Goal: Task Accomplishment & Management: Complete application form

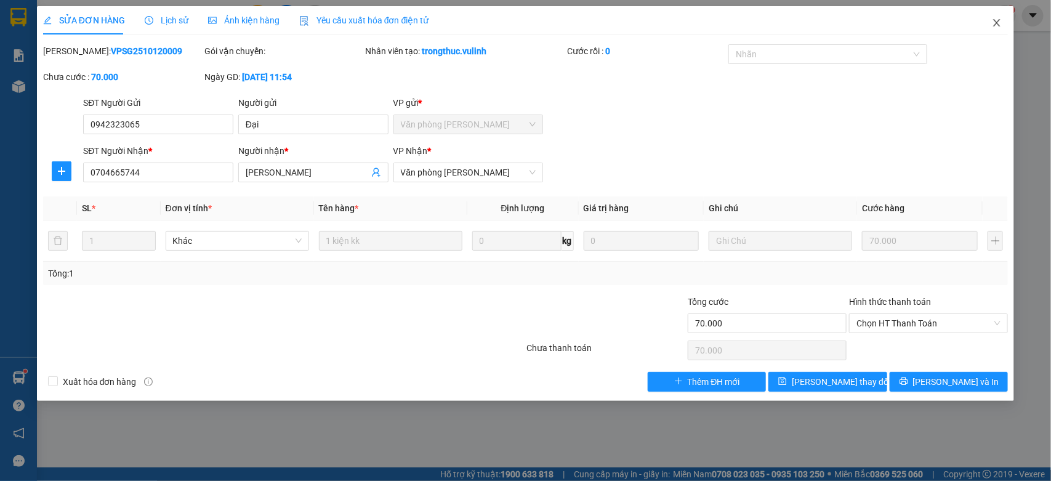
click at [999, 16] on span "Close" at bounding box center [997, 23] width 34 height 34
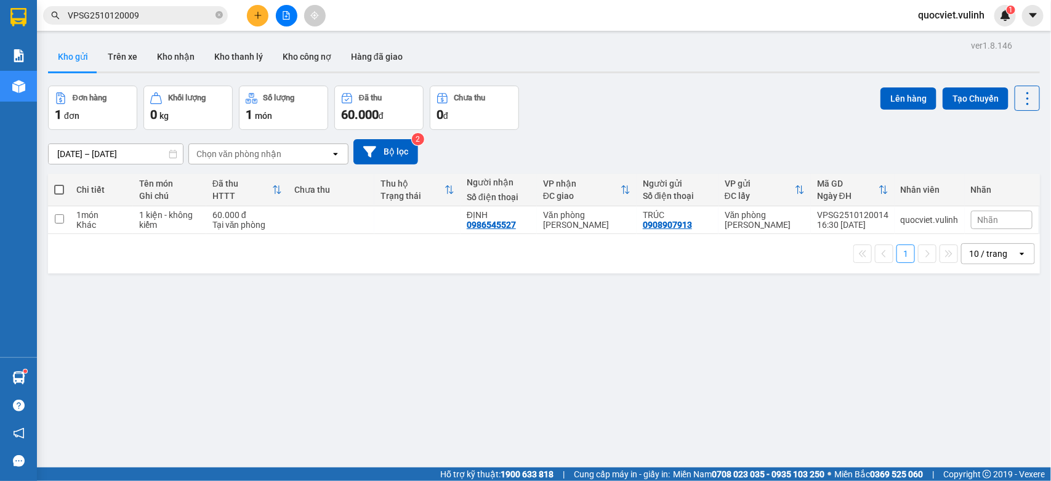
click at [182, 6] on span "VPSG2510120009" at bounding box center [135, 15] width 185 height 18
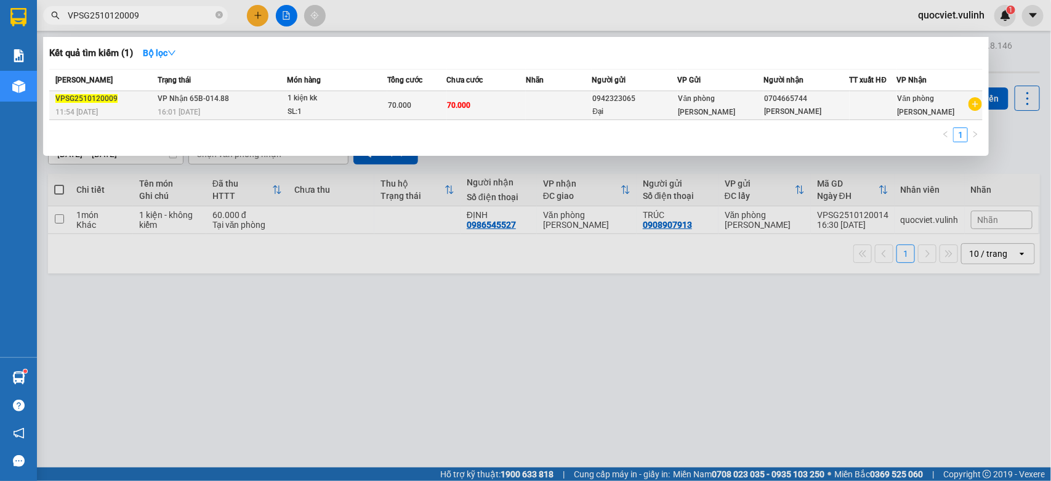
click at [233, 103] on td "VP Nhận 65B-014.88 16:01 [DATE]" at bounding box center [221, 105] width 132 height 29
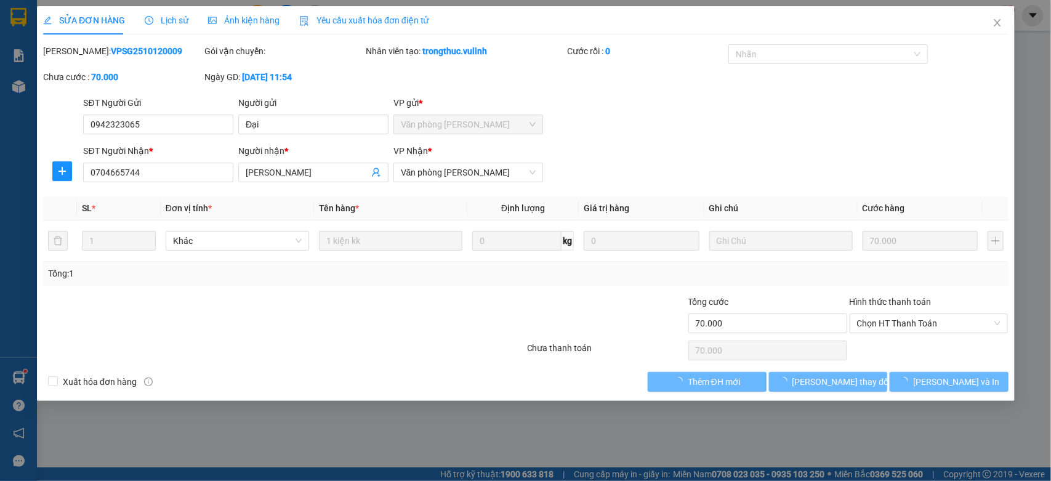
type input "0942323065"
type input "Đại"
type input "0704665744"
type input "[PERSON_NAME]"
type input "70.000"
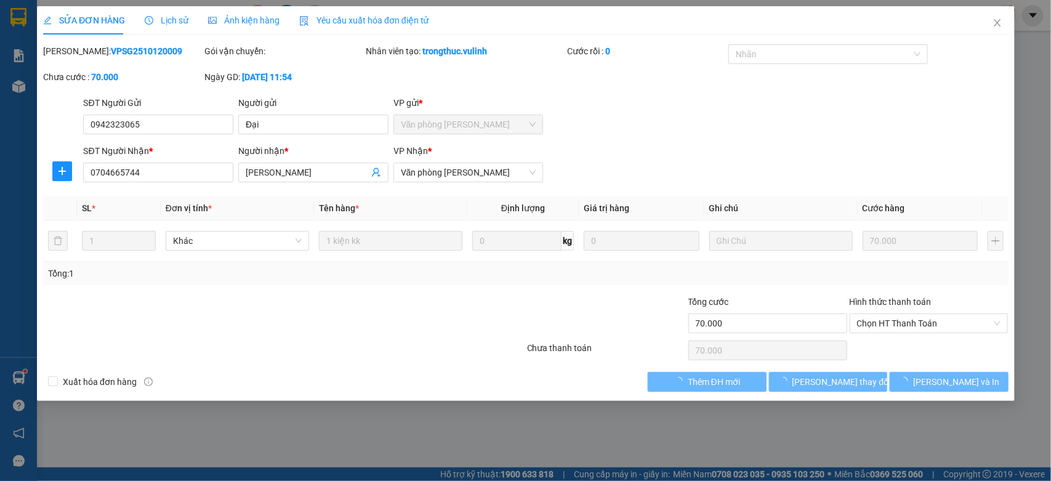
type input "70.000"
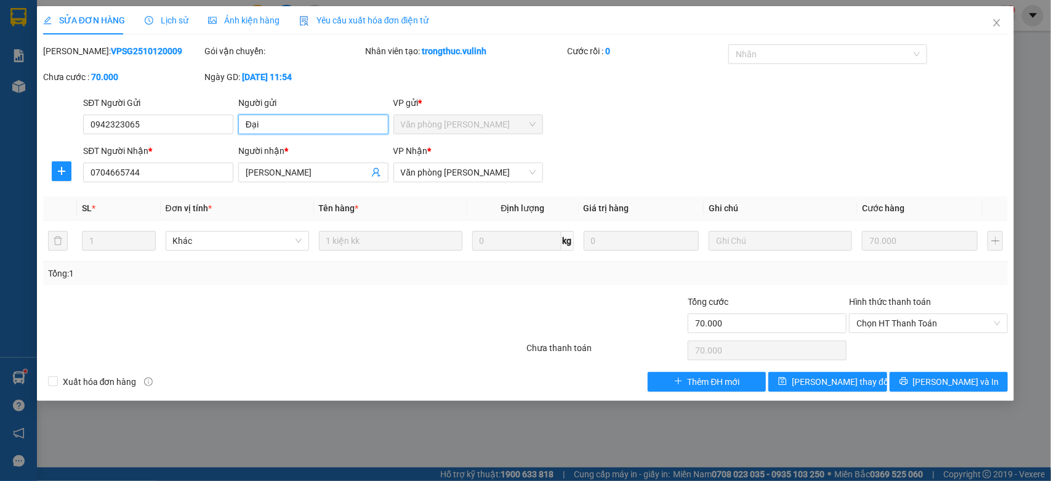
click at [289, 132] on input "Đại" at bounding box center [313, 125] width 150 height 20
click at [146, 133] on input "0942323065" at bounding box center [158, 125] width 150 height 20
click at [268, 173] on input "[PERSON_NAME]" at bounding box center [307, 173] width 123 height 14
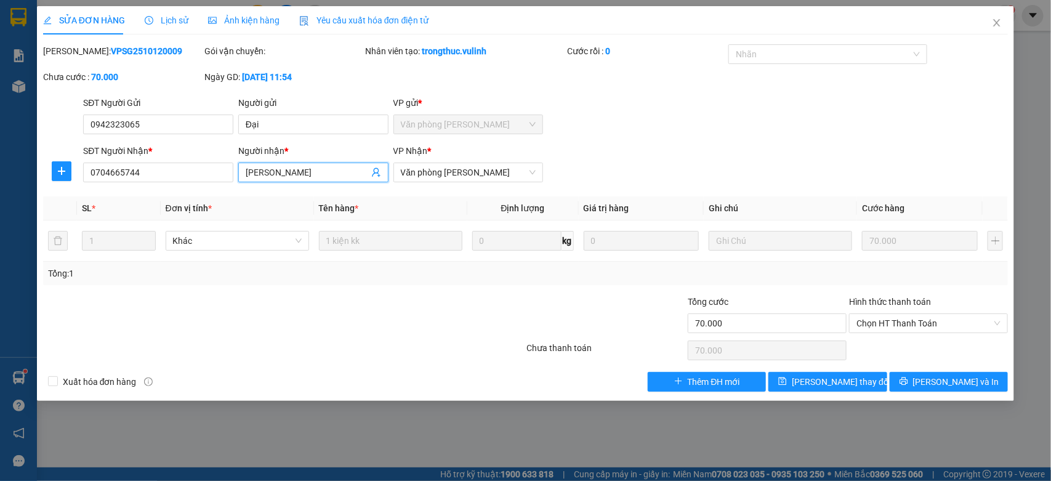
click at [268, 173] on input "[PERSON_NAME]" at bounding box center [307, 173] width 123 height 14
click at [190, 161] on div "SĐT Người Nhận *" at bounding box center [158, 153] width 150 height 18
click at [164, 170] on input "0704665744" at bounding box center [158, 173] width 150 height 20
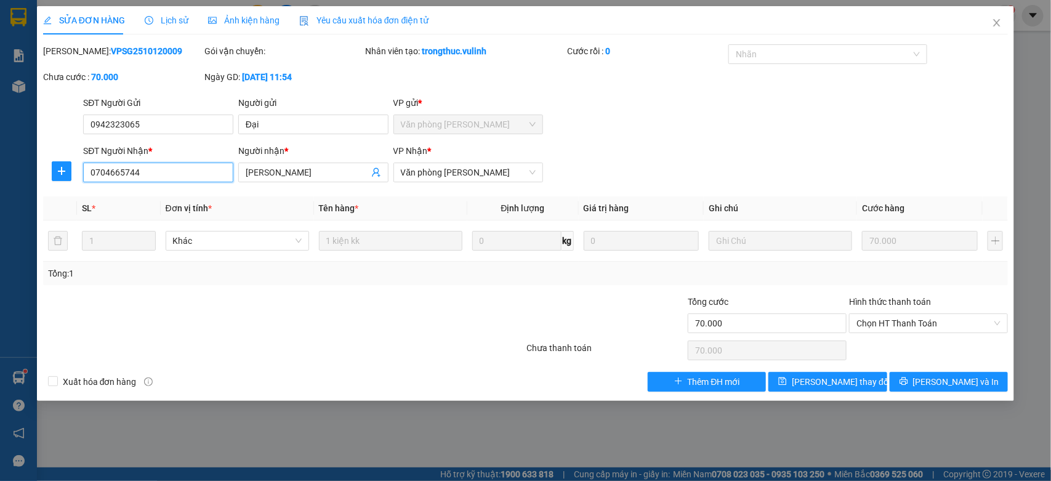
click at [164, 170] on input "0704665744" at bounding box center [158, 173] width 150 height 20
click at [993, 20] on icon "close" at bounding box center [997, 23] width 10 height 10
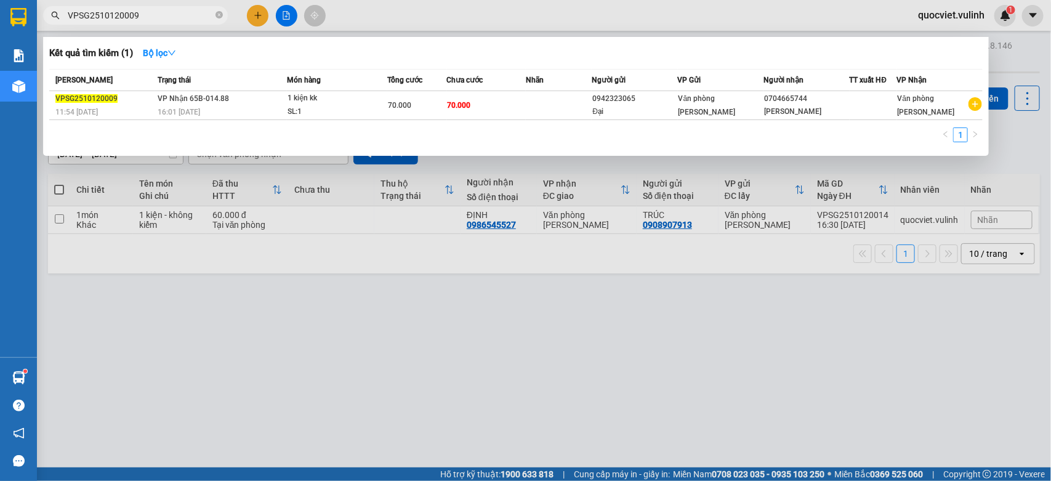
click at [159, 10] on input "VPSG2510120009" at bounding box center [140, 16] width 145 height 14
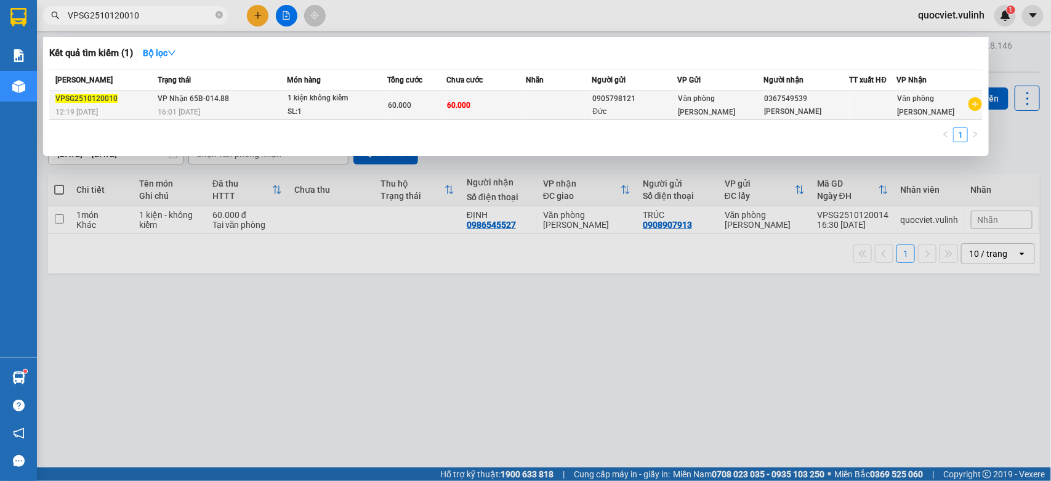
type input "VPSG2510120010"
click at [247, 95] on td "VP Nhận 65B-014.88 16:01 [DATE]" at bounding box center [221, 105] width 132 height 29
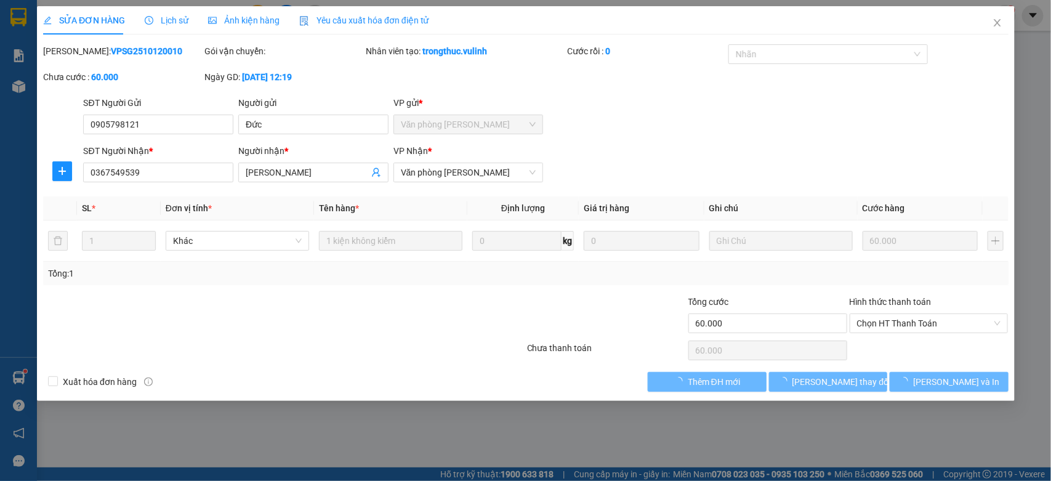
type input "0905798121"
type input "Đức"
type input "0367549539"
type input "[PERSON_NAME]"
type input "60.000"
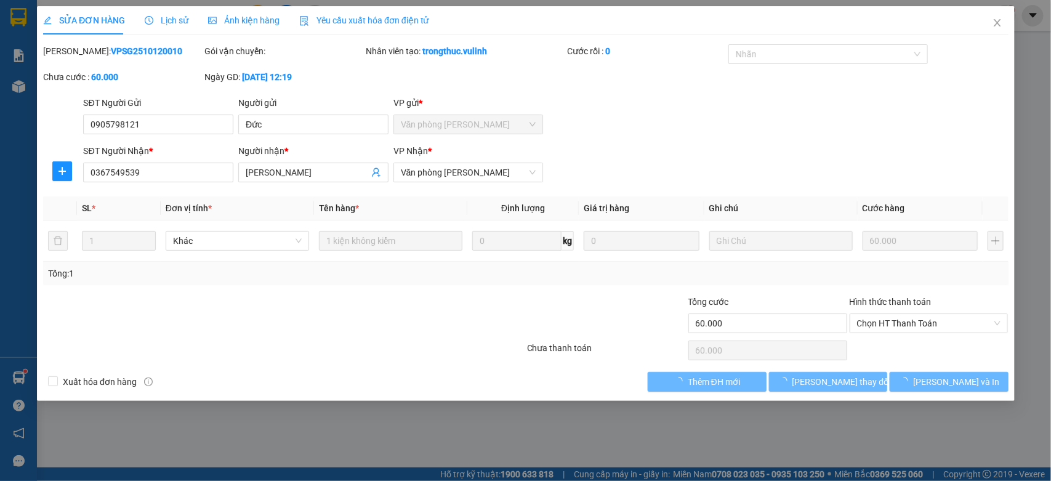
type input "60.000"
click at [337, 123] on input "Đức" at bounding box center [313, 125] width 150 height 20
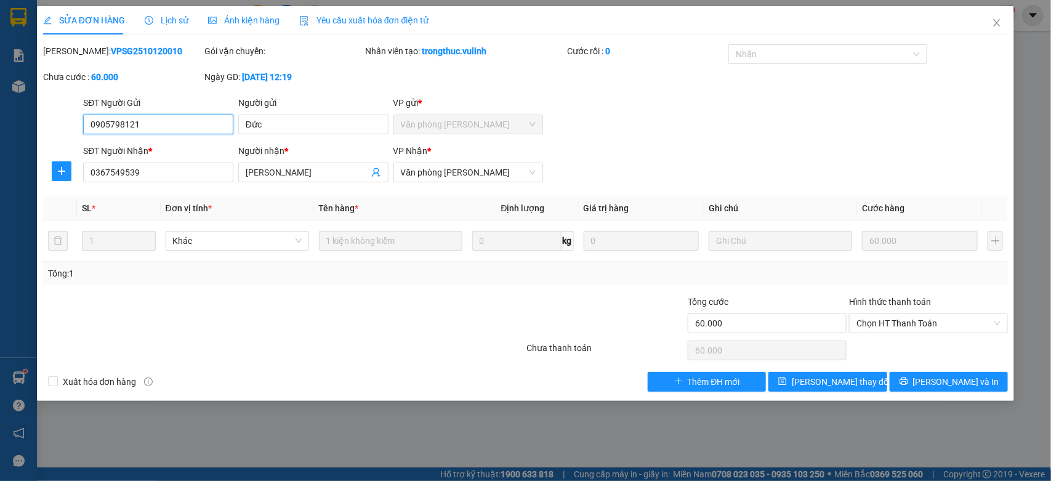
click at [187, 126] on input "0905798121" at bounding box center [158, 125] width 150 height 20
click at [297, 169] on div "Người nhận * [PERSON_NAME]" at bounding box center [313, 165] width 150 height 43
click at [296, 171] on input "[PERSON_NAME]" at bounding box center [307, 173] width 123 height 14
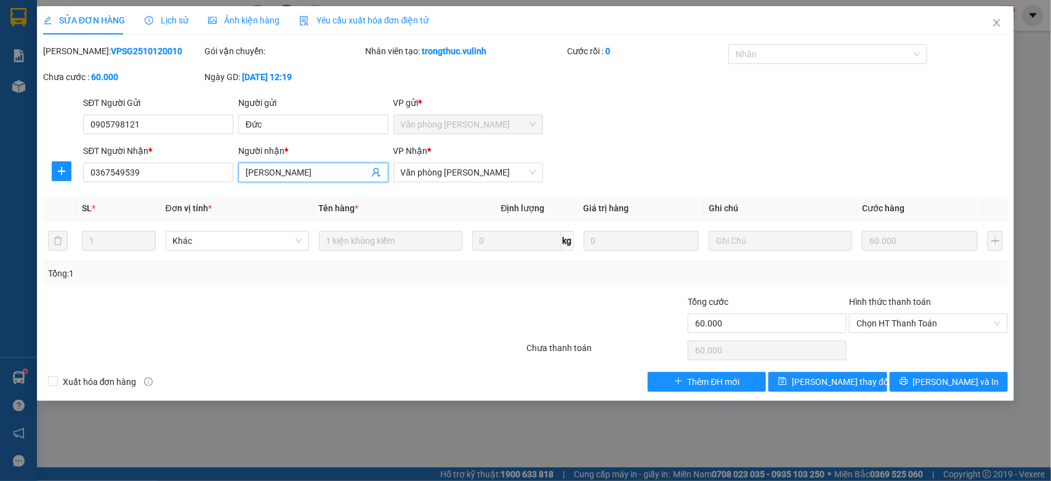
click at [296, 171] on input "[PERSON_NAME]" at bounding box center [307, 173] width 123 height 14
click at [146, 176] on input "0367549539" at bounding box center [158, 173] width 150 height 20
click at [996, 23] on icon "close" at bounding box center [997, 23] width 10 height 10
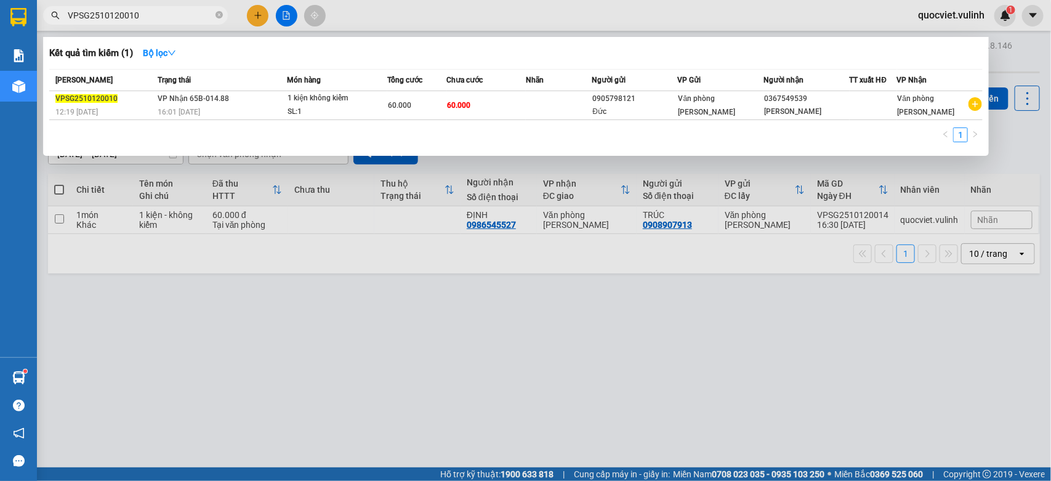
click at [158, 9] on input "VPSG2510120010" at bounding box center [140, 16] width 145 height 14
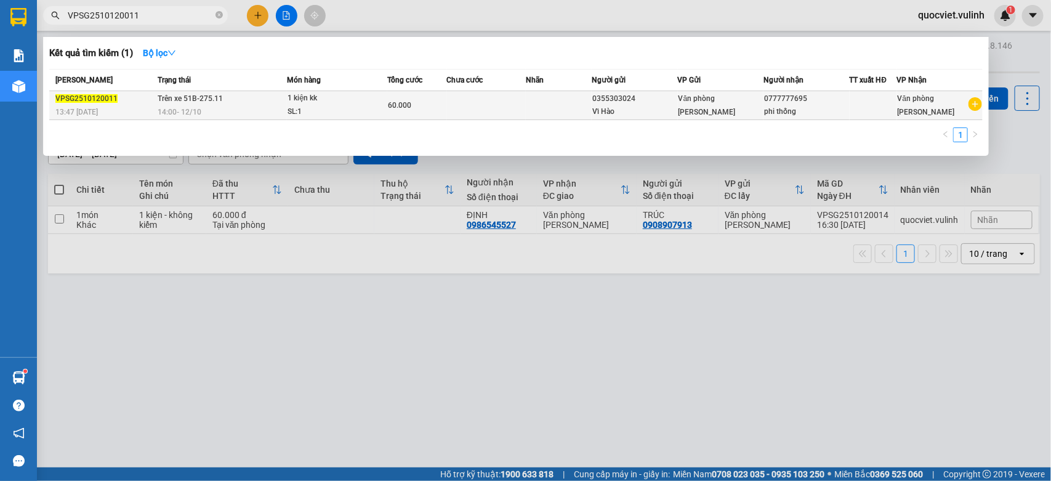
type input "VPSG2510120011"
click at [390, 111] on div "60.000" at bounding box center [417, 106] width 58 height 14
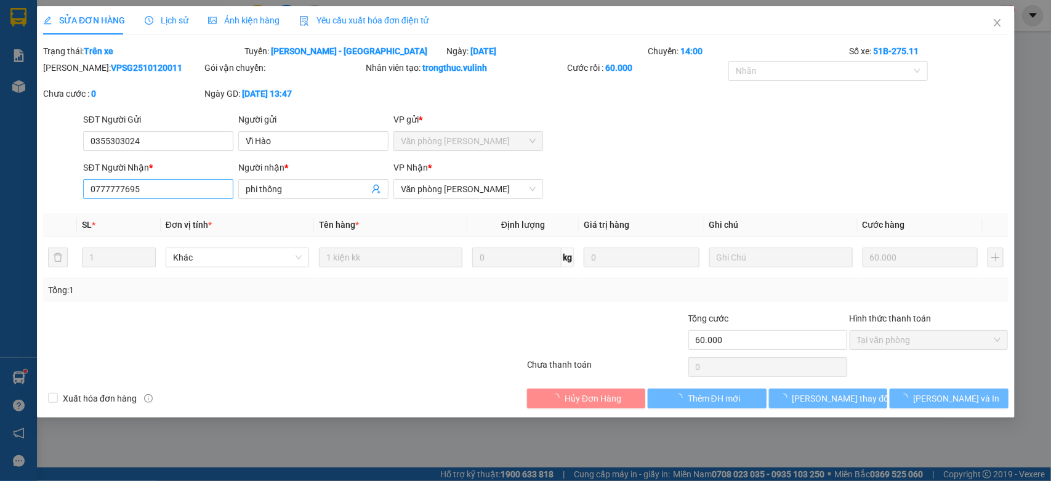
type input "0355303024"
type input "Vĩ Hào"
type input "0777777695"
type input "phi thống"
type input "60.000"
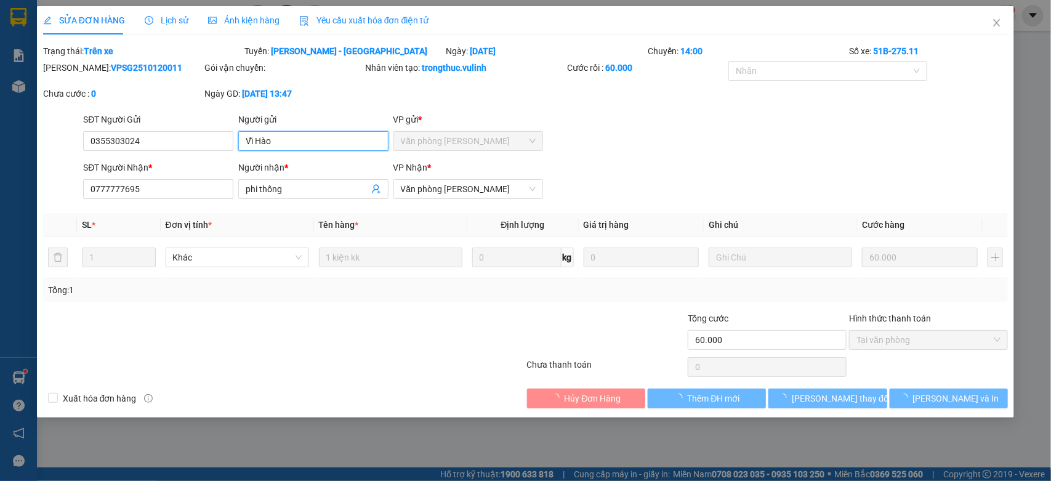
click at [321, 134] on input "Vĩ Hào" at bounding box center [313, 141] width 150 height 20
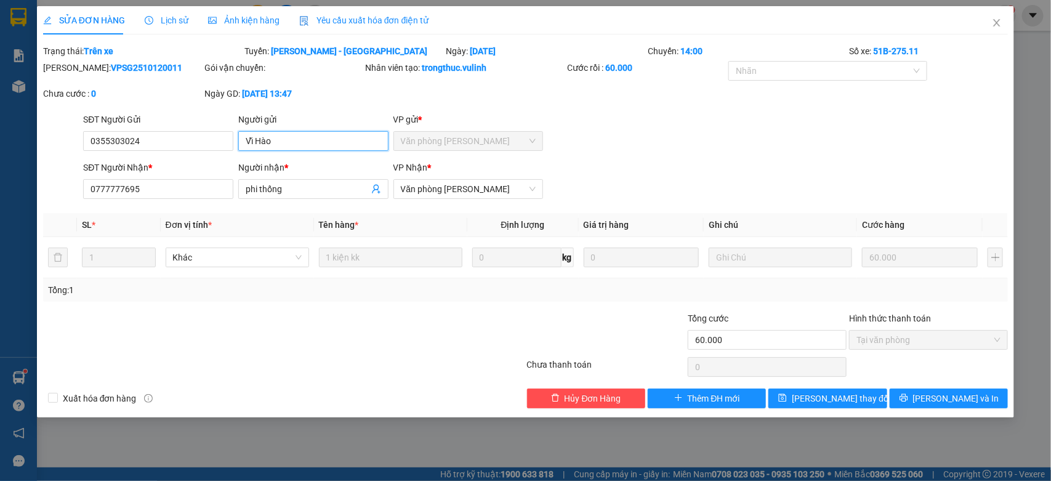
click at [321, 134] on input "Vĩ Hào" at bounding box center [313, 141] width 150 height 20
click at [185, 15] on div "SỬA ĐƠN HÀNG Lịch sử Ảnh kiện hàng Yêu cầu xuất hóa đơn điện tử" at bounding box center [236, 20] width 386 height 28
click at [175, 23] on span "Lịch sử" at bounding box center [167, 20] width 44 height 10
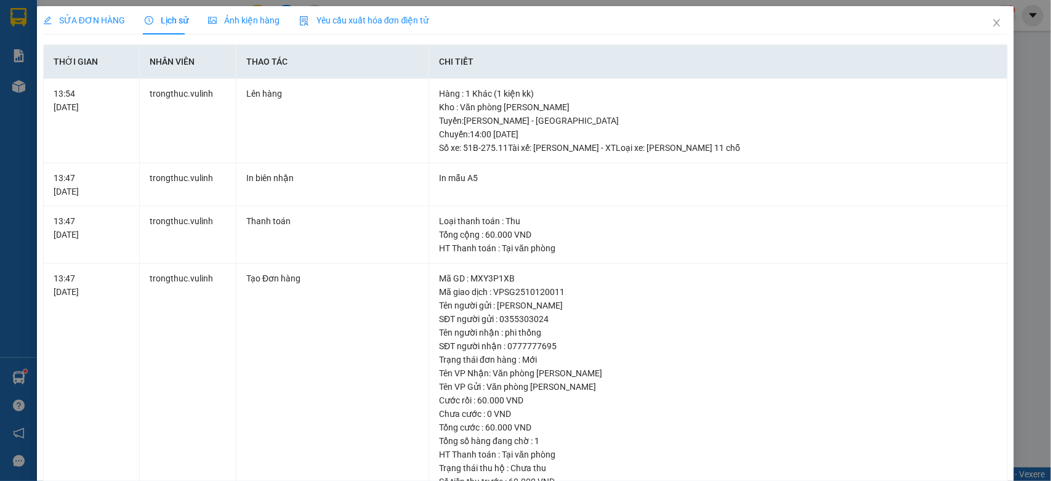
click at [57, 14] on div "SỬA ĐƠN HÀNG" at bounding box center [84, 21] width 82 height 14
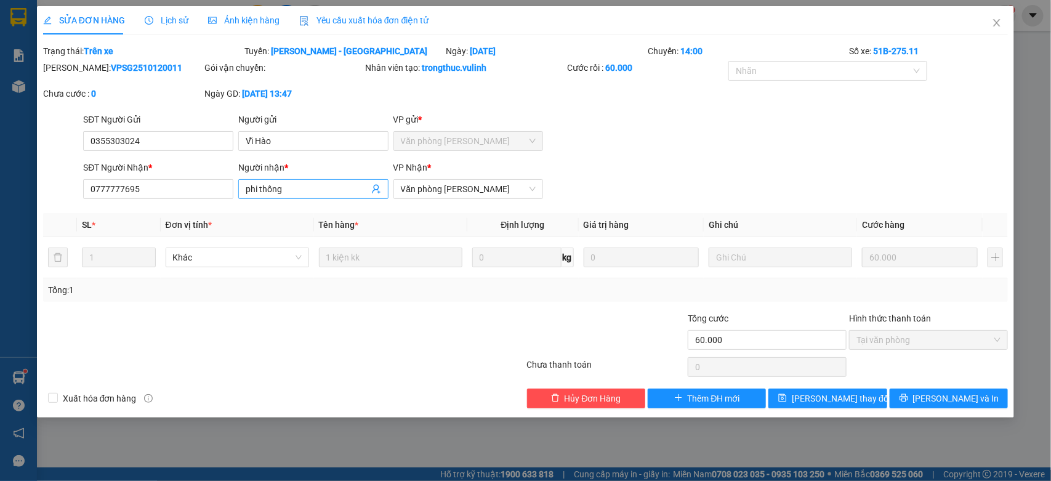
click at [302, 187] on input "phi thống" at bounding box center [307, 189] width 123 height 14
click at [200, 137] on input "0355303024" at bounding box center [158, 141] width 150 height 20
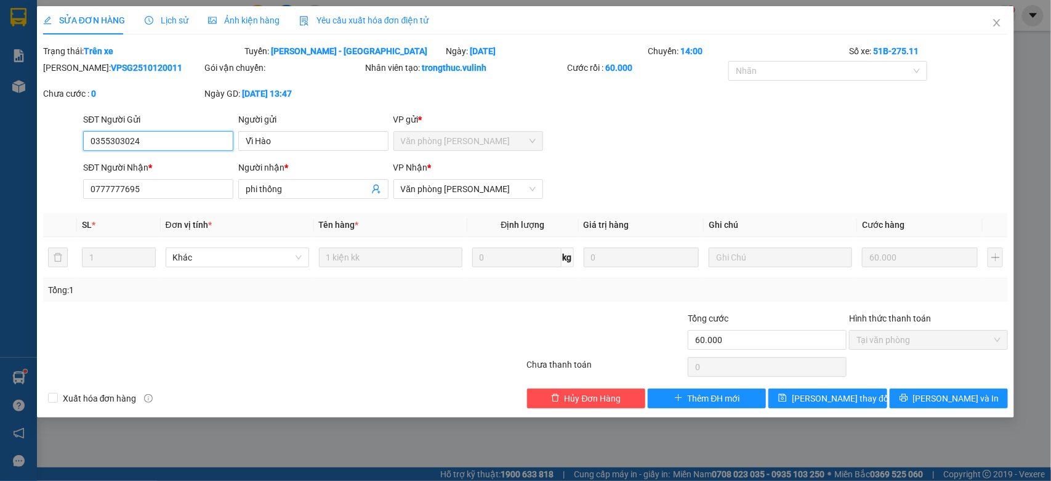
click at [200, 137] on input "0355303024" at bounding box center [158, 141] width 150 height 20
click at [272, 185] on input "phi thống" at bounding box center [307, 189] width 123 height 14
click at [177, 188] on input "0777777695" at bounding box center [158, 189] width 150 height 20
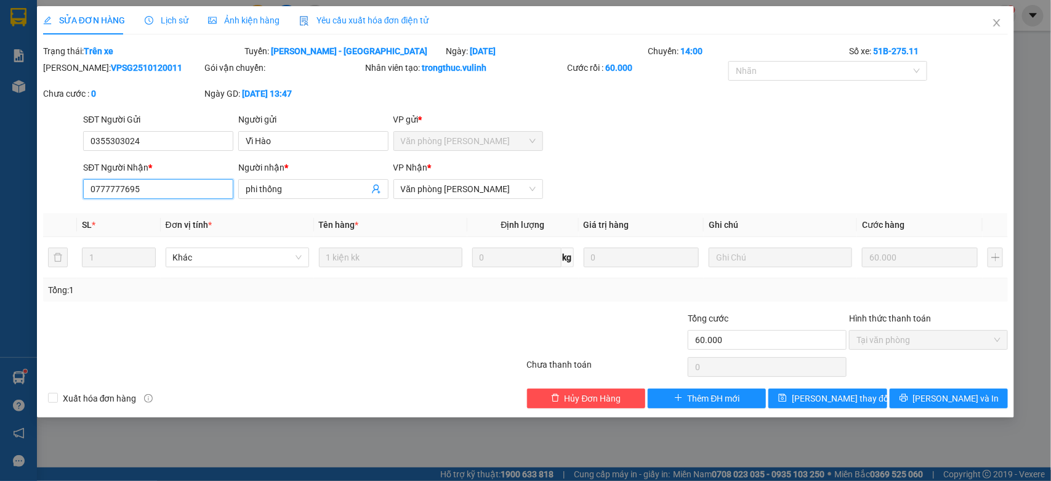
click at [177, 188] on input "0777777695" at bounding box center [158, 189] width 150 height 20
click at [999, 23] on icon "close" at bounding box center [997, 23] width 10 height 10
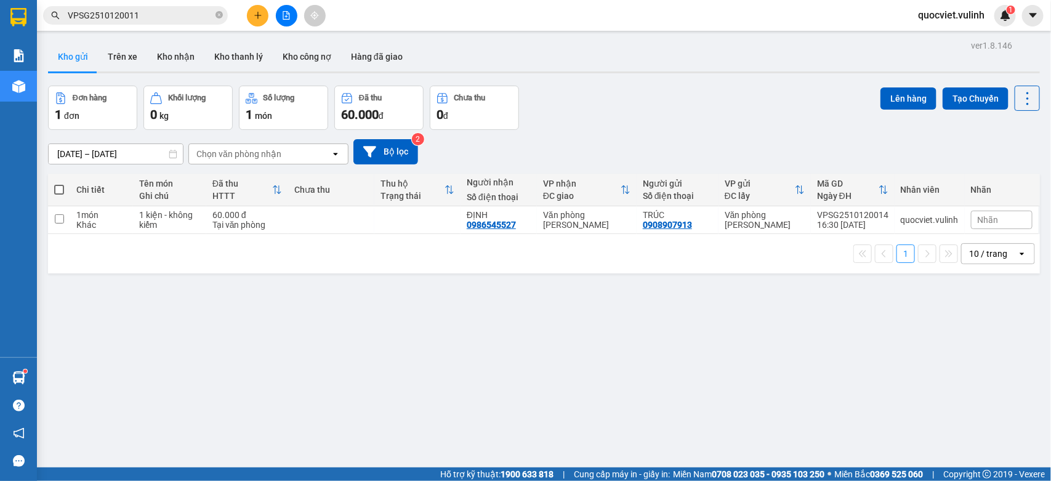
click at [201, 18] on input "VPSG2510120011" at bounding box center [140, 16] width 145 height 14
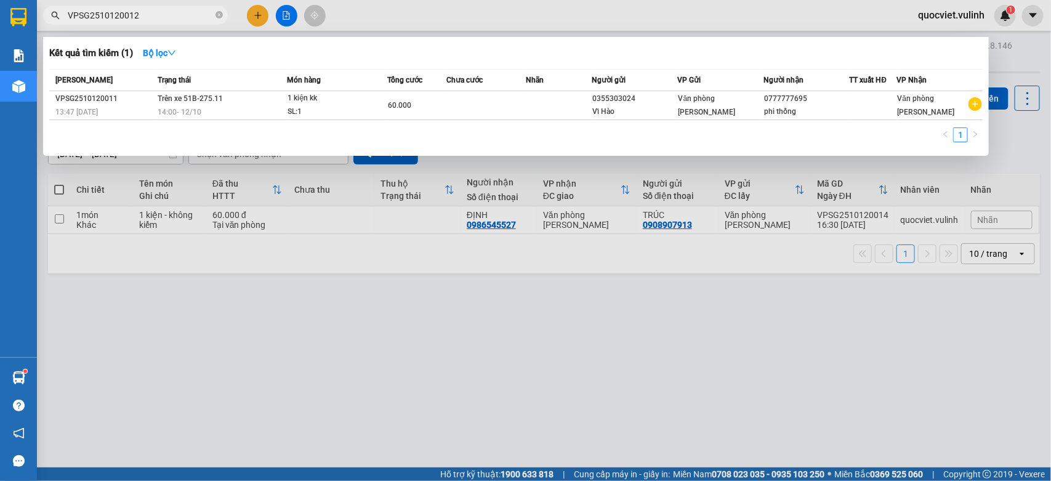
type input "VPSG2510120012"
click at [255, 22] on div at bounding box center [525, 240] width 1051 height 481
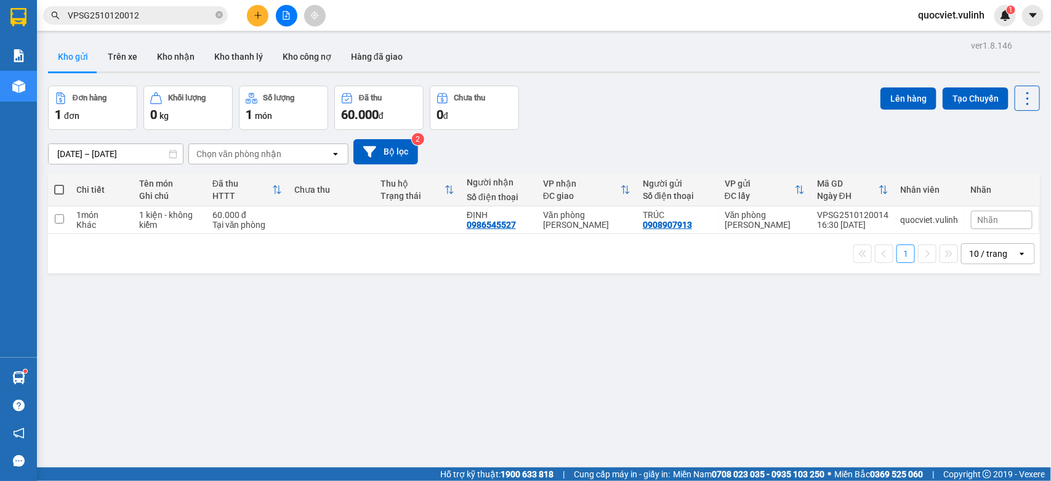
click at [243, 20] on div at bounding box center [286, 16] width 92 height 22
click at [251, 18] on button at bounding box center [258, 16] width 22 height 22
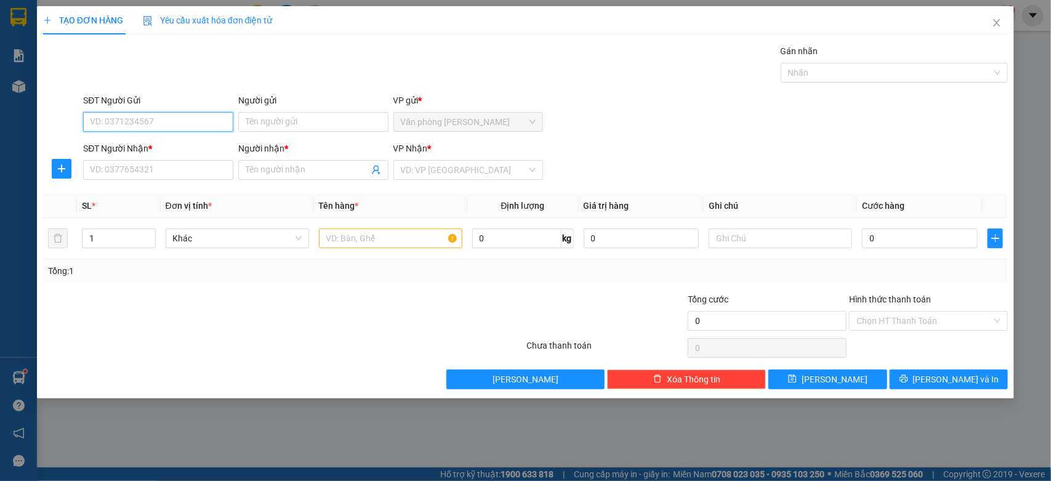
click at [220, 117] on input "SĐT Người Gửi" at bounding box center [158, 122] width 150 height 20
click at [142, 119] on input "SĐT Người Gửi" at bounding box center [158, 122] width 150 height 20
type input "0878357777"
click at [129, 143] on div "0878357777 - danh" at bounding box center [158, 147] width 135 height 14
type input "danh"
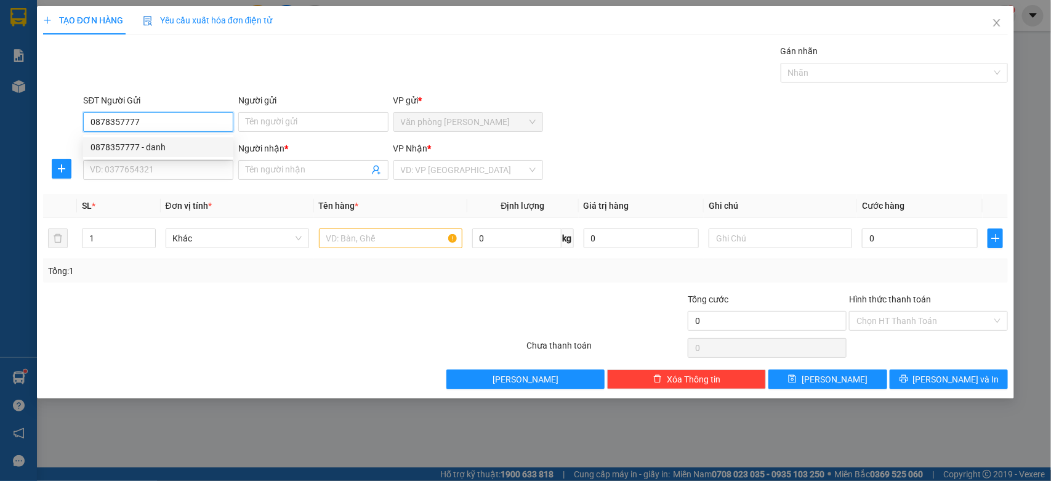
type input "0367549539"
type input "[PERSON_NAME]"
type input "60.000"
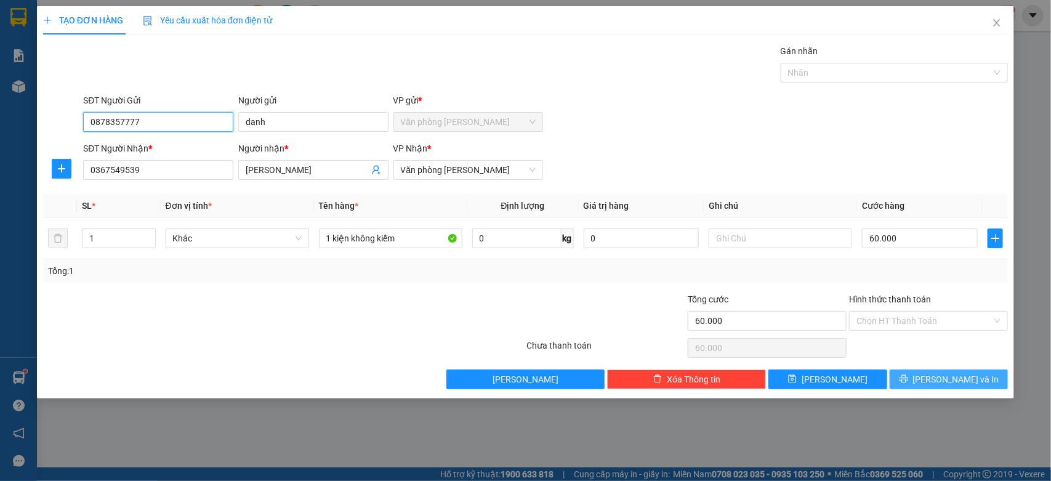
type input "0878357777"
click at [928, 374] on button "[PERSON_NAME] và In" at bounding box center [949, 379] width 118 height 20
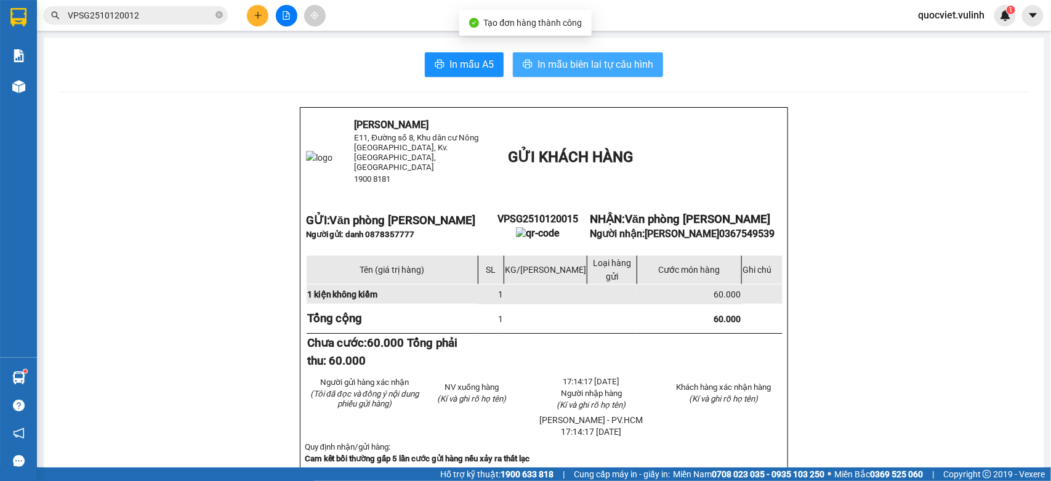
click at [592, 58] on span "In mẫu biên lai tự cấu hình" at bounding box center [595, 64] width 116 height 15
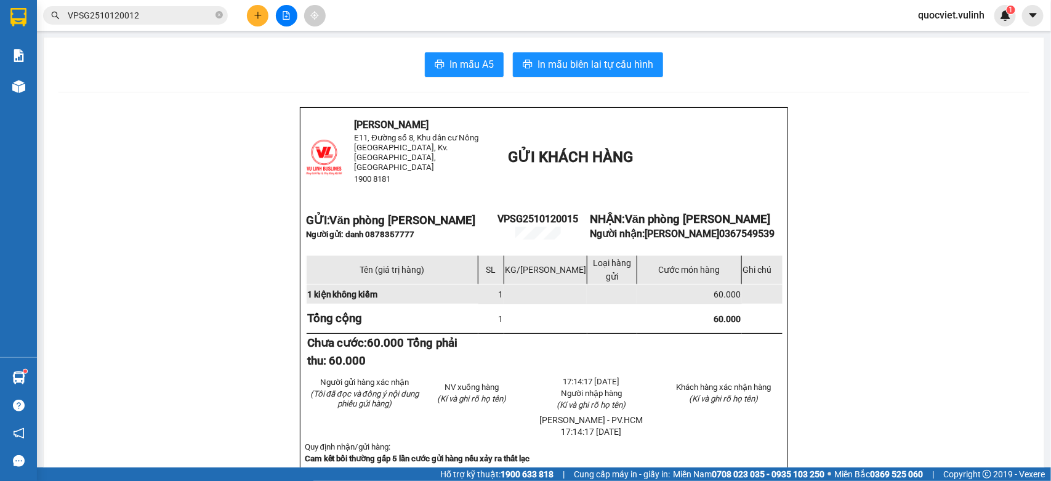
click at [171, 14] on input "VPSG2510120012" at bounding box center [140, 16] width 145 height 14
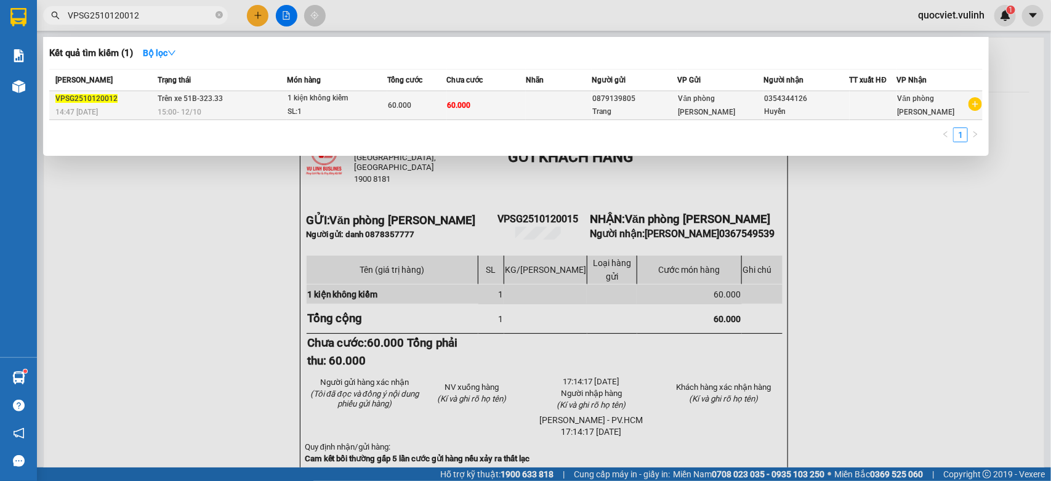
click at [252, 102] on td "Trên xe 51B-323.33 15:00 [DATE]" at bounding box center [221, 105] width 132 height 29
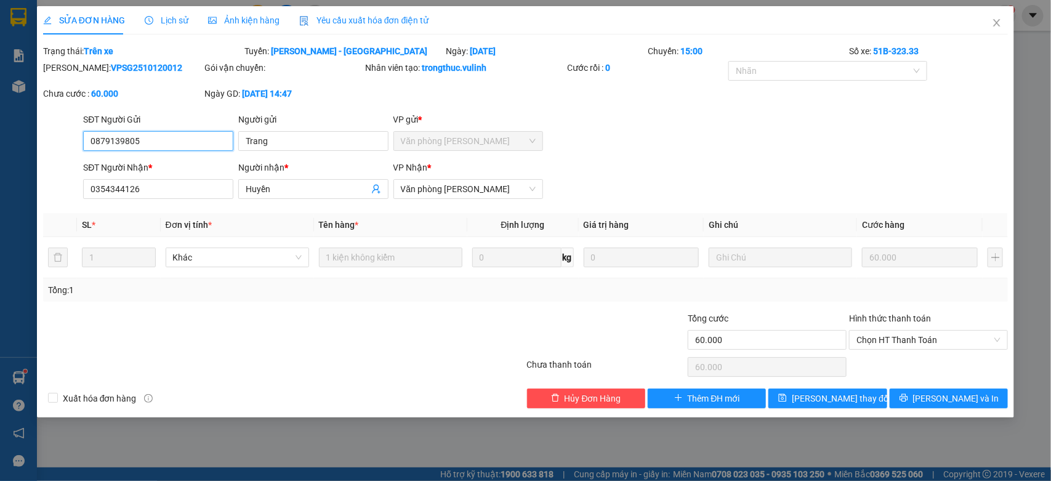
type input "0879139805"
type input "Trang"
type input "0354344126"
type input "Huyền"
type input "60.000"
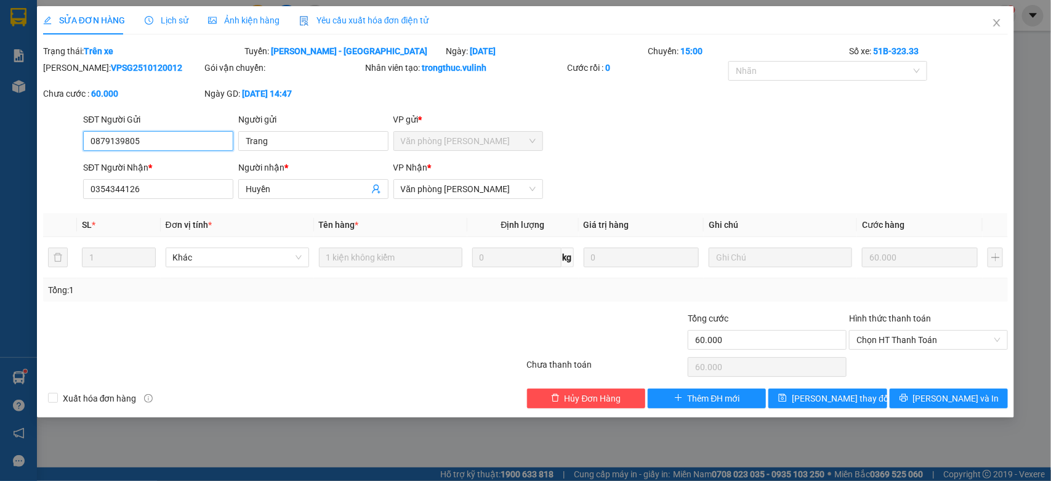
type input "60.000"
click at [306, 143] on input "Trang" at bounding box center [313, 141] width 150 height 20
click at [174, 137] on input "0879139805" at bounding box center [158, 141] width 150 height 20
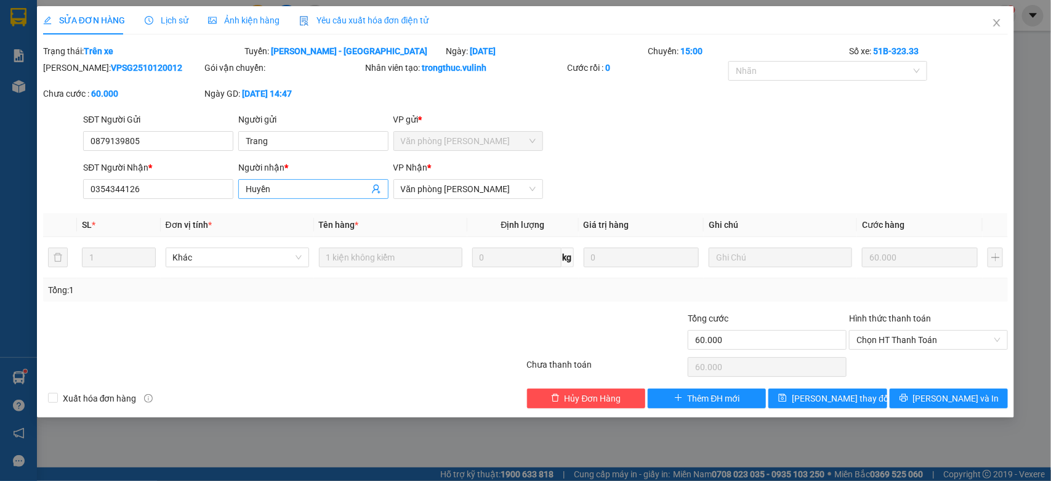
click at [280, 191] on input "Huyền" at bounding box center [307, 189] width 123 height 14
click at [241, 187] on span "Huyền" at bounding box center [313, 189] width 150 height 20
click at [223, 187] on input "0354344126" at bounding box center [158, 189] width 150 height 20
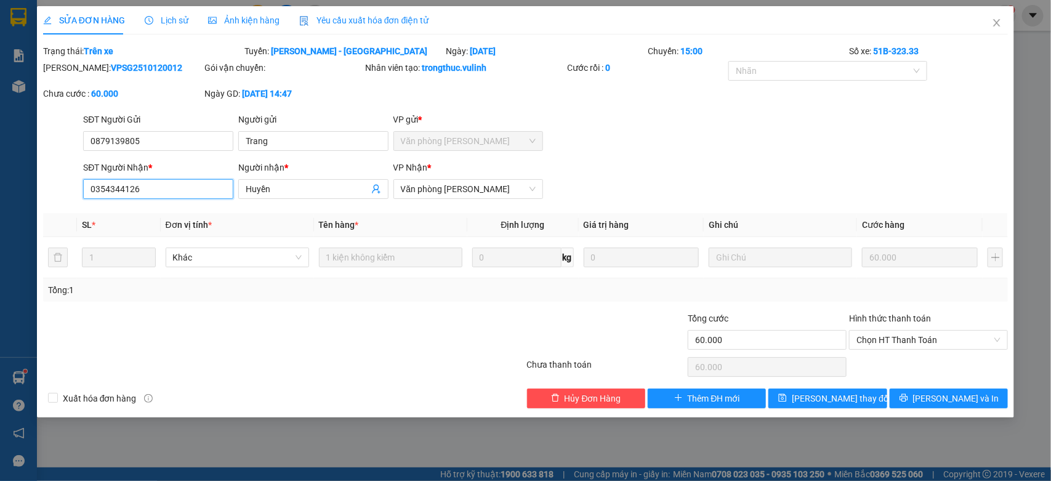
click at [223, 187] on input "0354344126" at bounding box center [158, 189] width 150 height 20
click at [992, 22] on icon "close" at bounding box center [997, 23] width 10 height 10
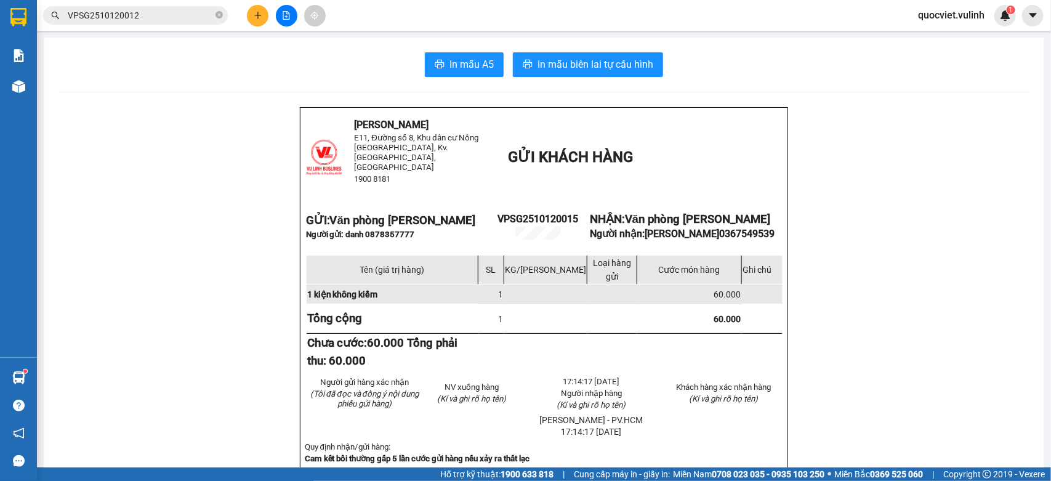
click at [177, 11] on input "VPSG2510120012" at bounding box center [140, 16] width 145 height 14
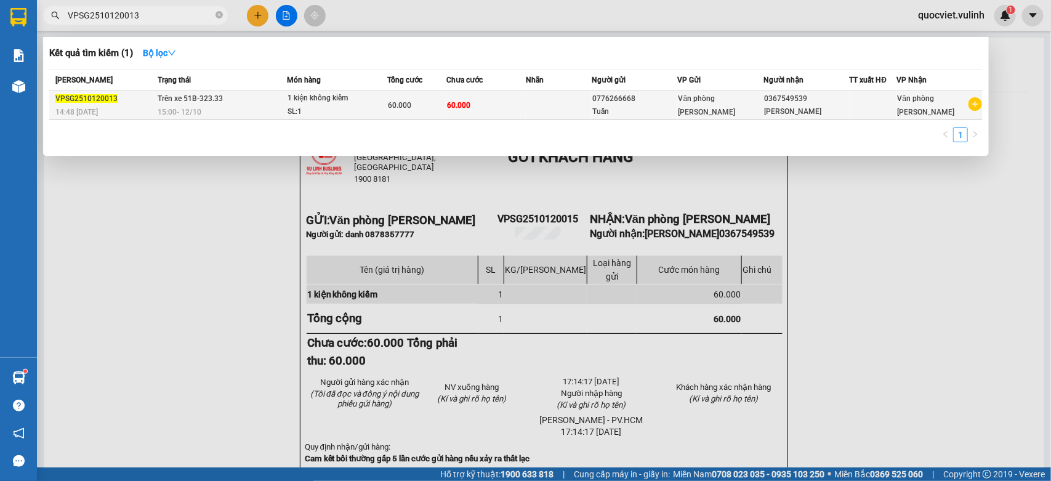
type input "VPSG2510120013"
click at [353, 99] on div "1 kiện không kiểm" at bounding box center [334, 99] width 92 height 14
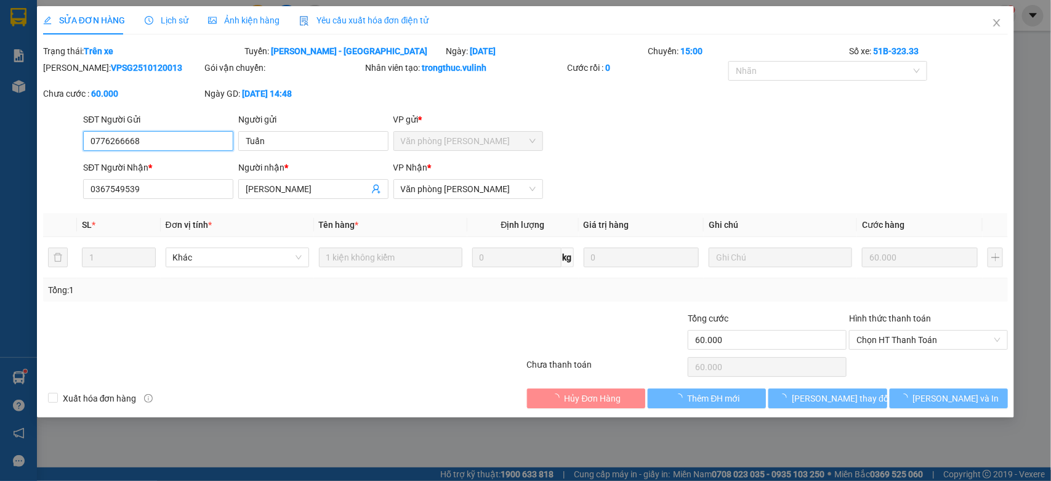
type input "0776266668"
type input "Tuấn"
type input "0367549539"
type input "[PERSON_NAME]"
type input "60.000"
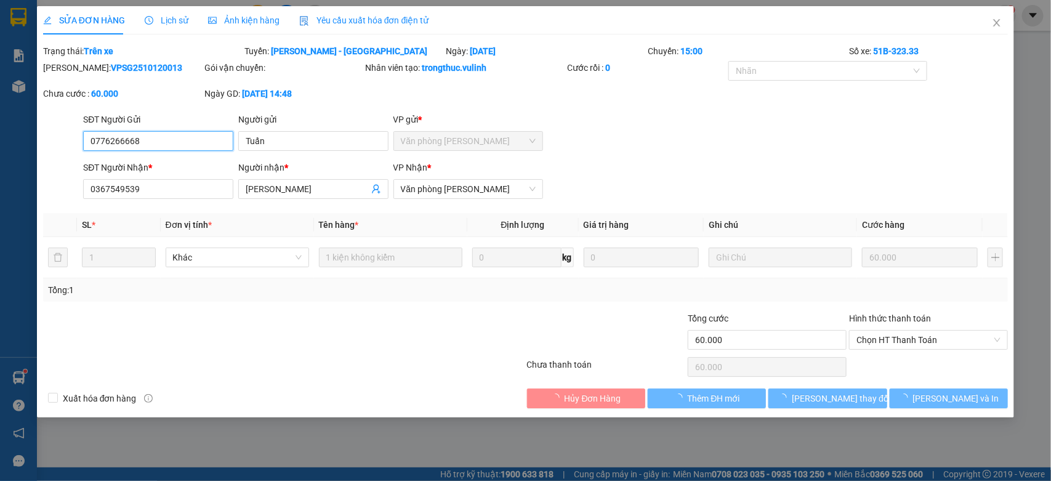
type input "60.000"
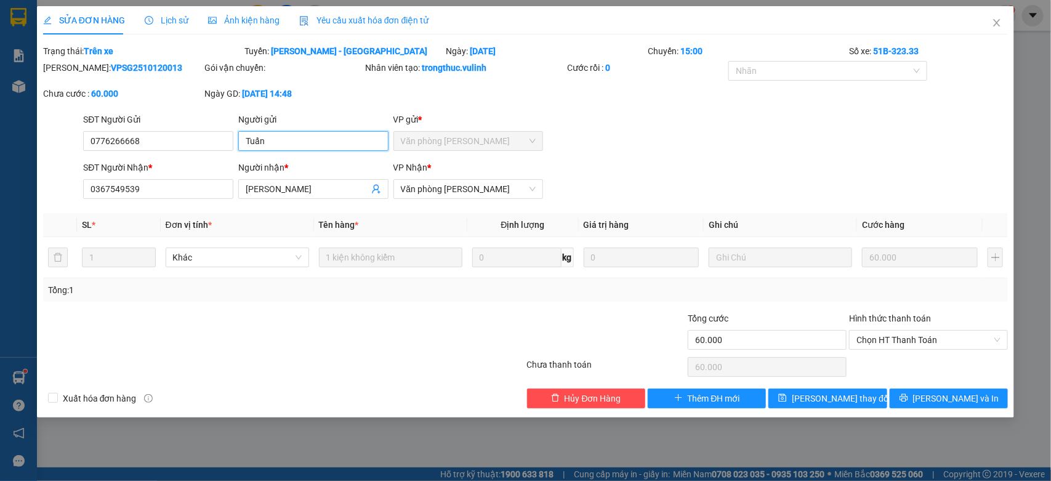
click at [313, 145] on input "Tuấn" at bounding box center [313, 141] width 150 height 20
click at [199, 146] on input "0776266668" at bounding box center [158, 141] width 150 height 20
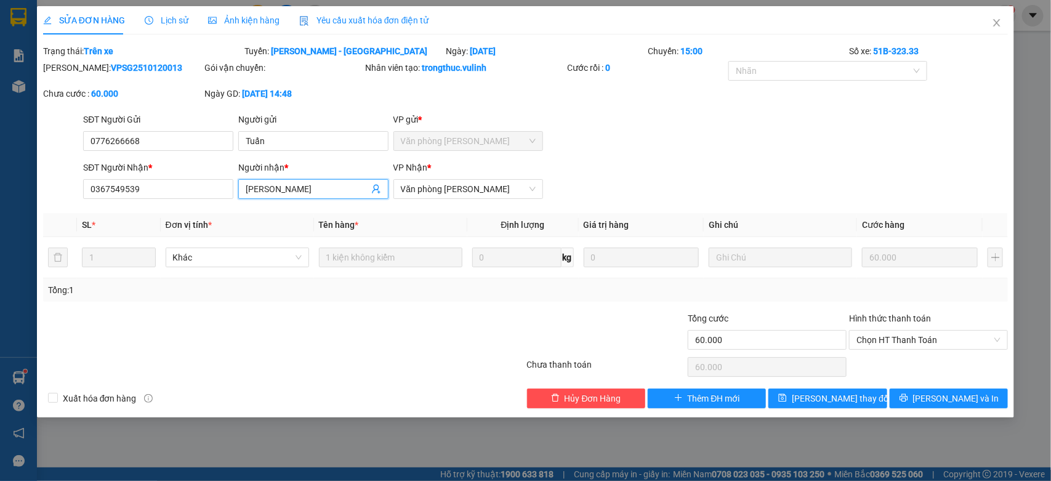
click at [307, 188] on input "[PERSON_NAME]" at bounding box center [307, 189] width 123 height 14
click at [219, 196] on input "0367549539" at bounding box center [158, 189] width 150 height 20
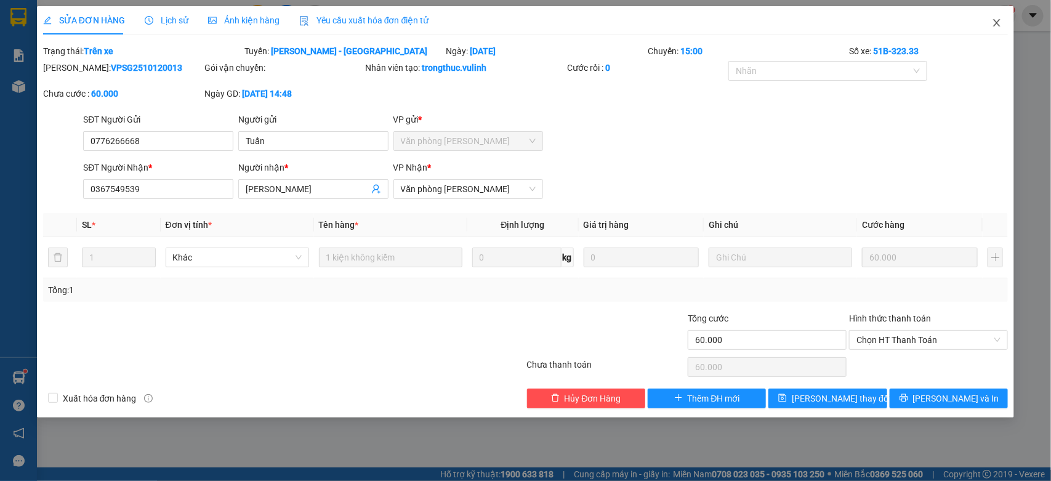
click at [997, 23] on icon "close" at bounding box center [997, 22] width 7 height 7
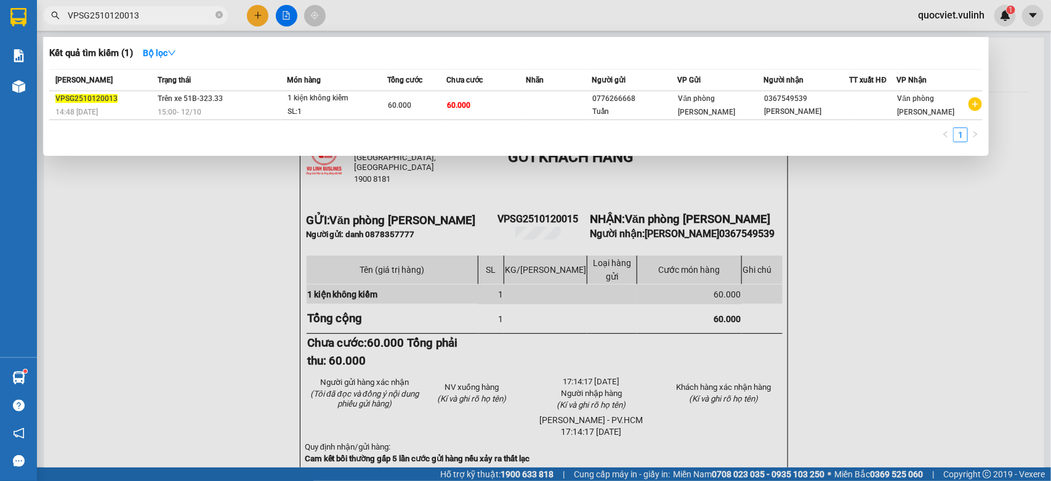
click at [185, 14] on input "VPSG2510120013" at bounding box center [140, 16] width 145 height 14
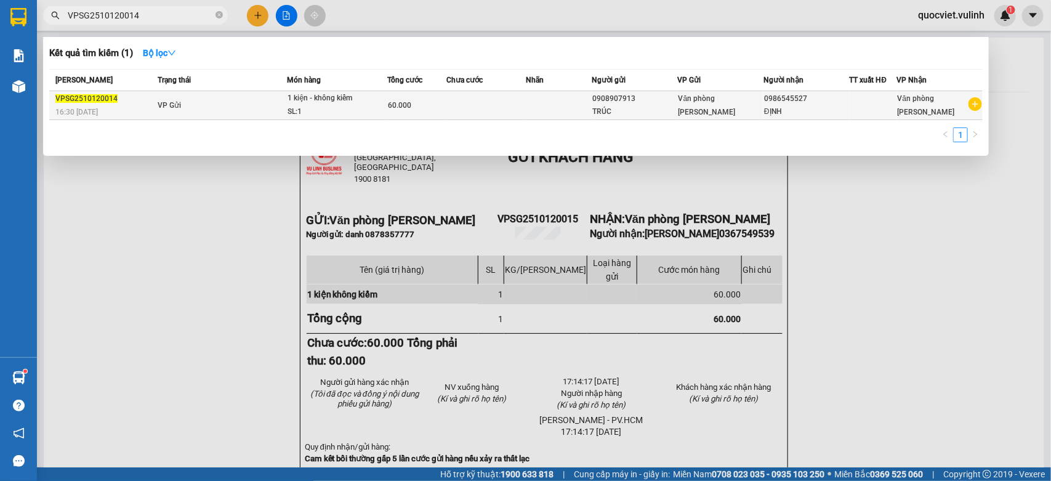
type input "VPSG2510120014"
click at [312, 111] on div "SL: 1" at bounding box center [334, 112] width 92 height 14
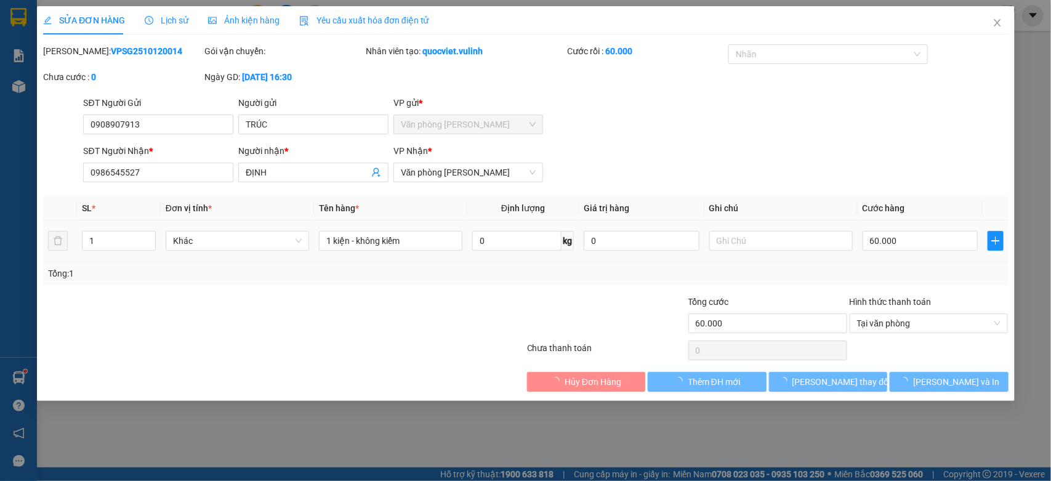
type input "0908907913"
type input "TRÚC"
type input "0986545527"
type input "ĐỊNH"
type input "60.000"
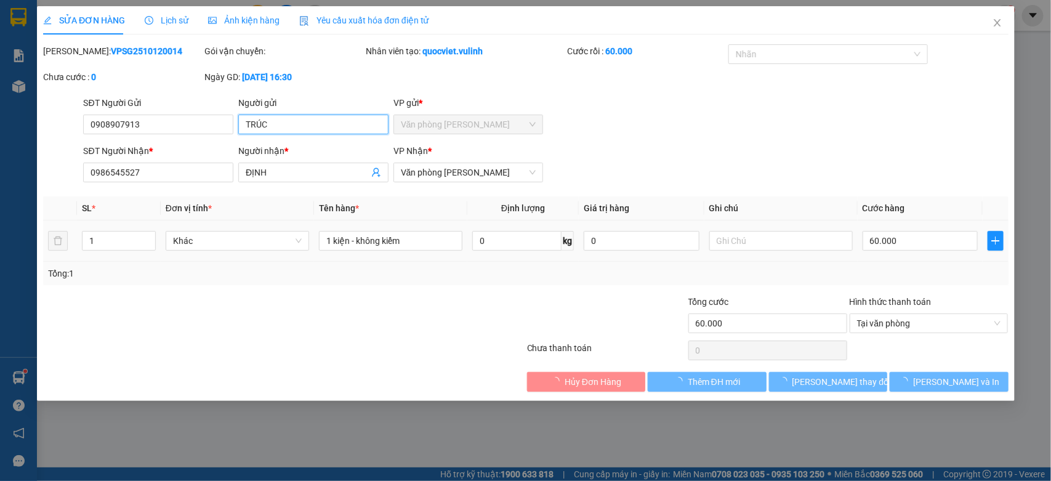
click at [315, 126] on input "TRÚC" at bounding box center [313, 125] width 150 height 20
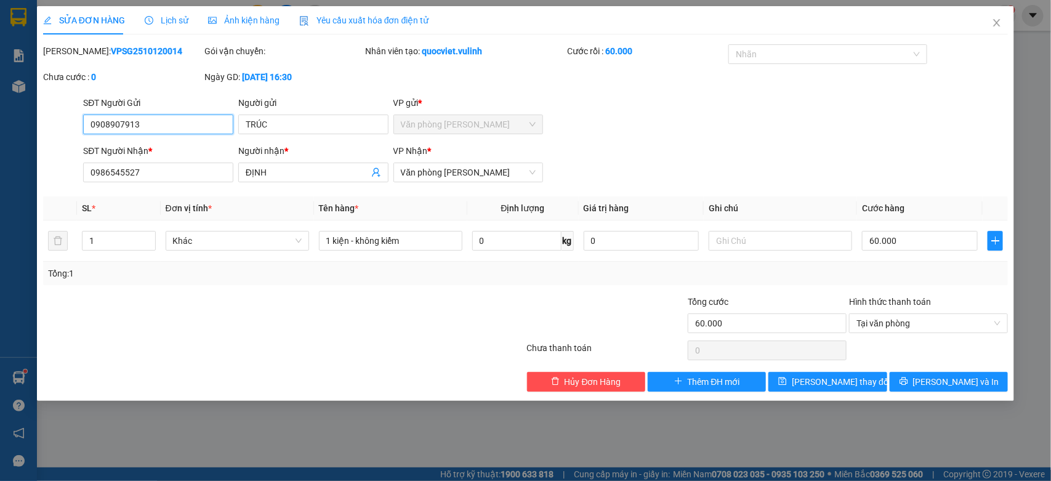
click at [167, 131] on input "0908907913" at bounding box center [158, 125] width 150 height 20
click at [302, 175] on input "ĐỊNH" at bounding box center [307, 173] width 123 height 14
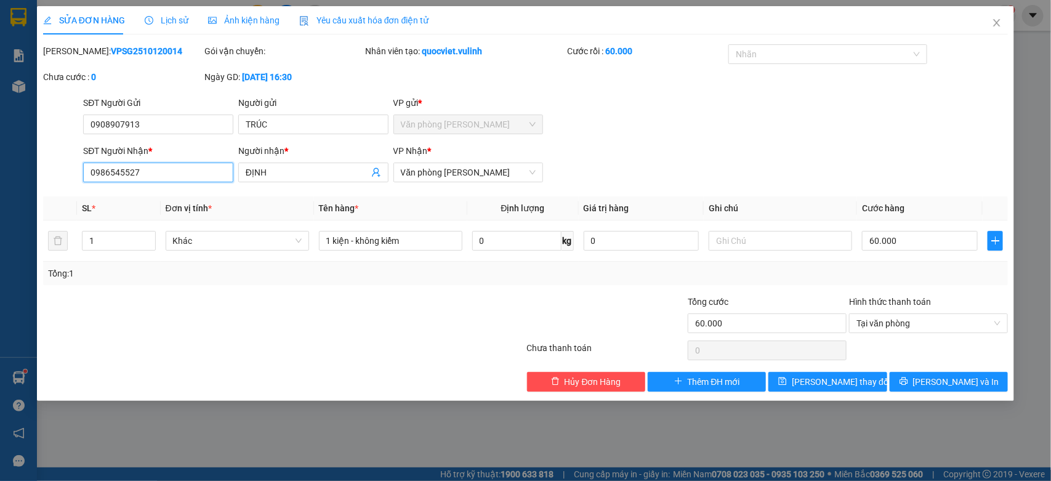
click at [220, 177] on input "0986545527" at bounding box center [158, 173] width 150 height 20
click at [988, 25] on span "Close" at bounding box center [997, 23] width 34 height 34
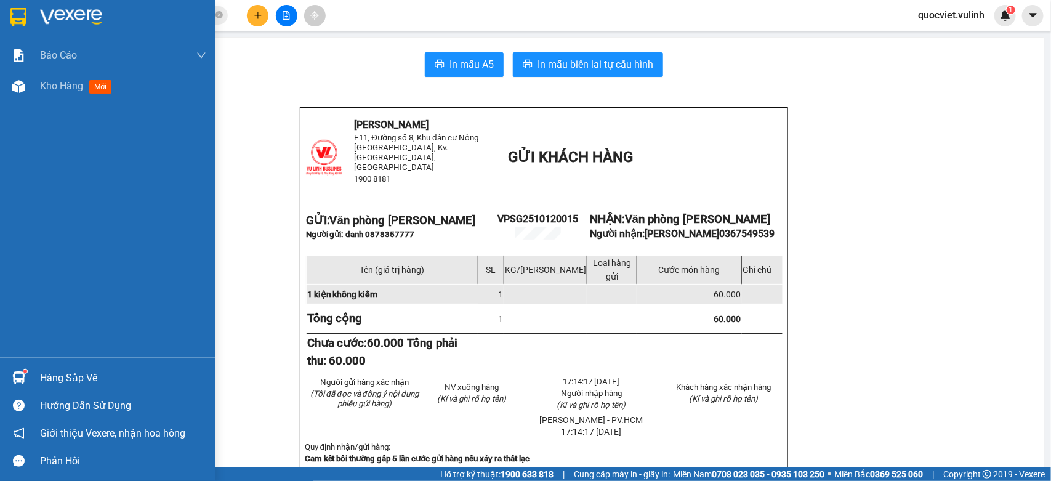
click at [6, 88] on div "Kho hàng mới" at bounding box center [107, 86] width 215 height 31
click at [31, 82] on div "Kho hàng mới" at bounding box center [107, 86] width 215 height 31
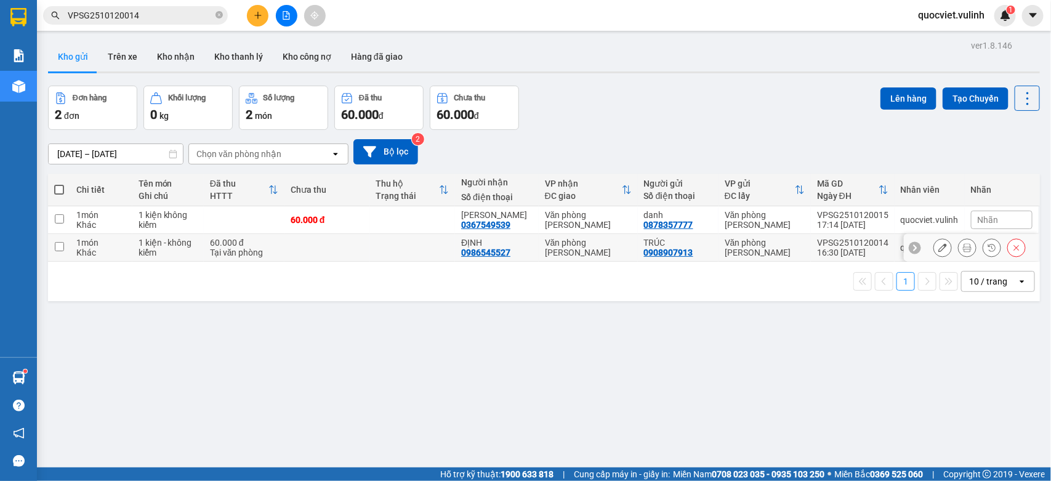
click at [368, 247] on td at bounding box center [327, 248] width 86 height 28
checkbox input "true"
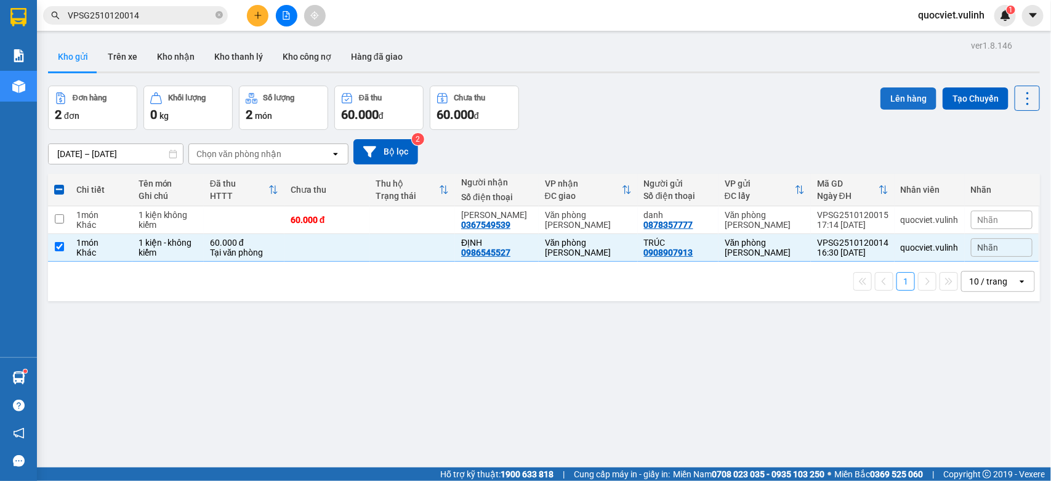
click at [894, 100] on button "Lên hàng" at bounding box center [908, 98] width 56 height 22
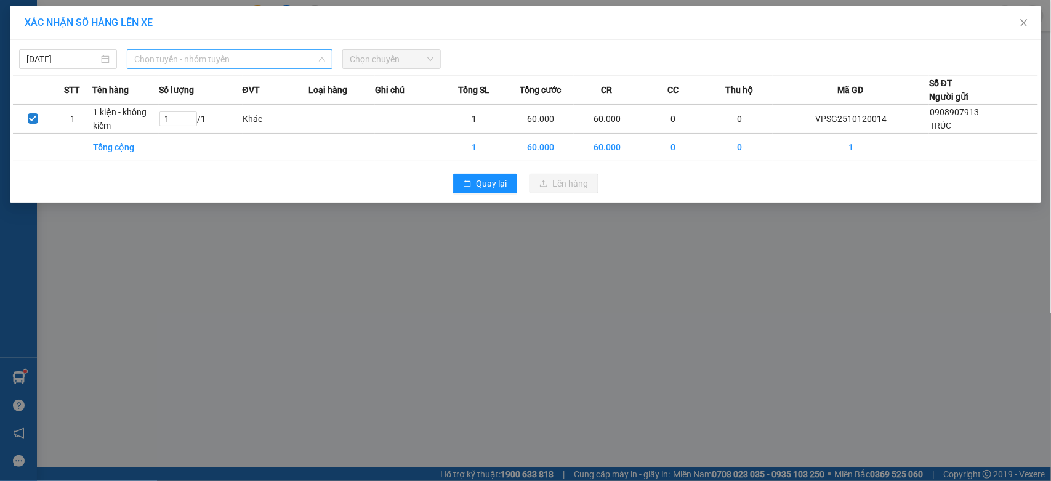
click at [166, 58] on span "Chọn tuyến - nhóm tuyến" at bounding box center [229, 59] width 191 height 18
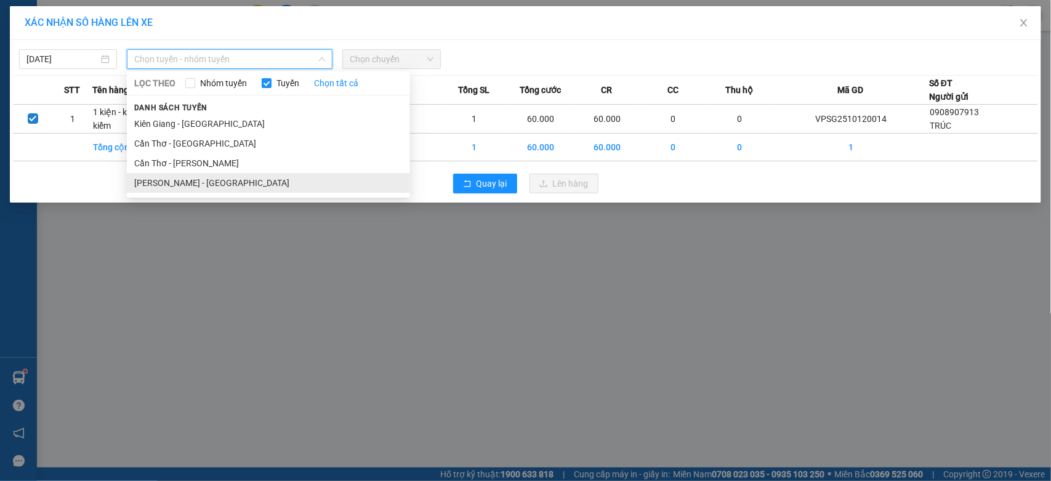
click at [180, 185] on li "[PERSON_NAME] - [GEOGRAPHIC_DATA]" at bounding box center [268, 183] width 283 height 20
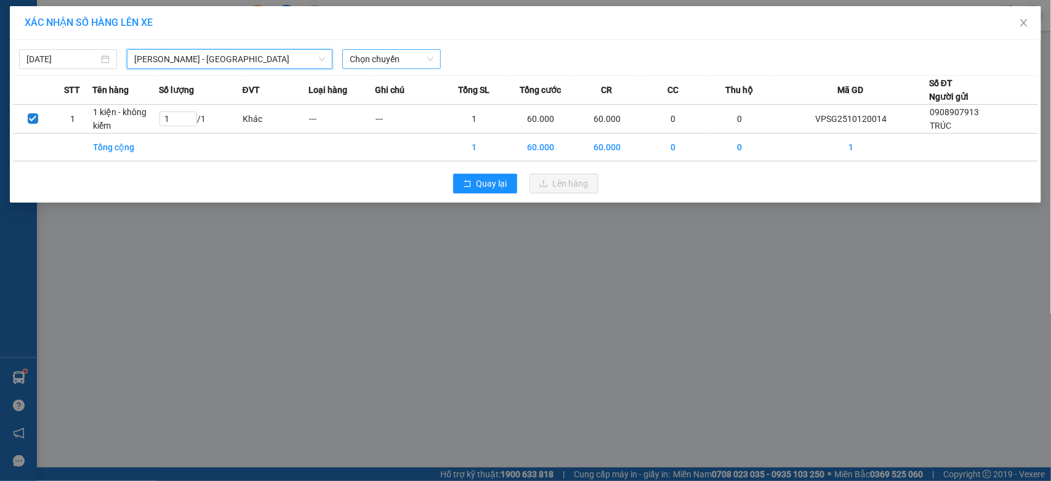
click at [409, 62] on span "Chọn chuyến" at bounding box center [391, 59] width 83 height 18
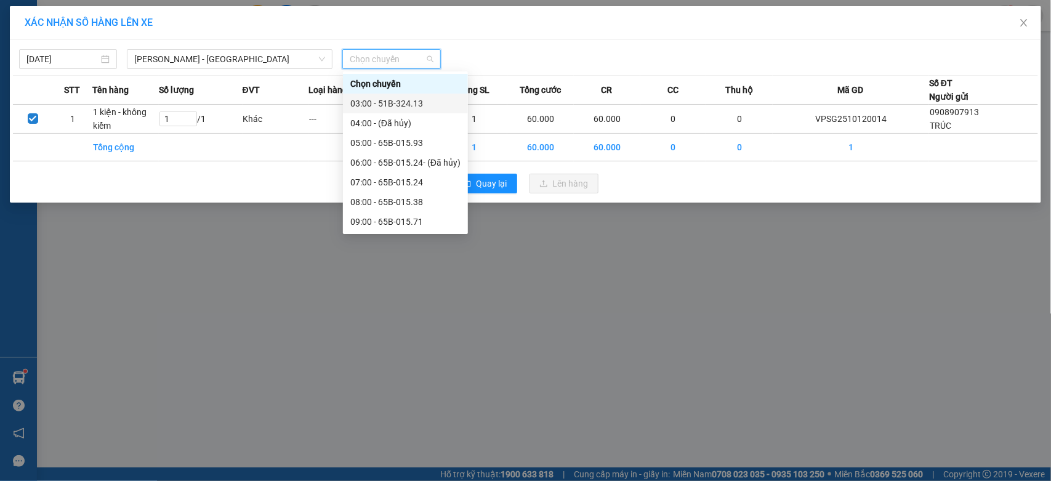
scroll to position [216, 0]
click at [428, 163] on div "17:00 - 65B-015.93" at bounding box center [405, 163] width 110 height 14
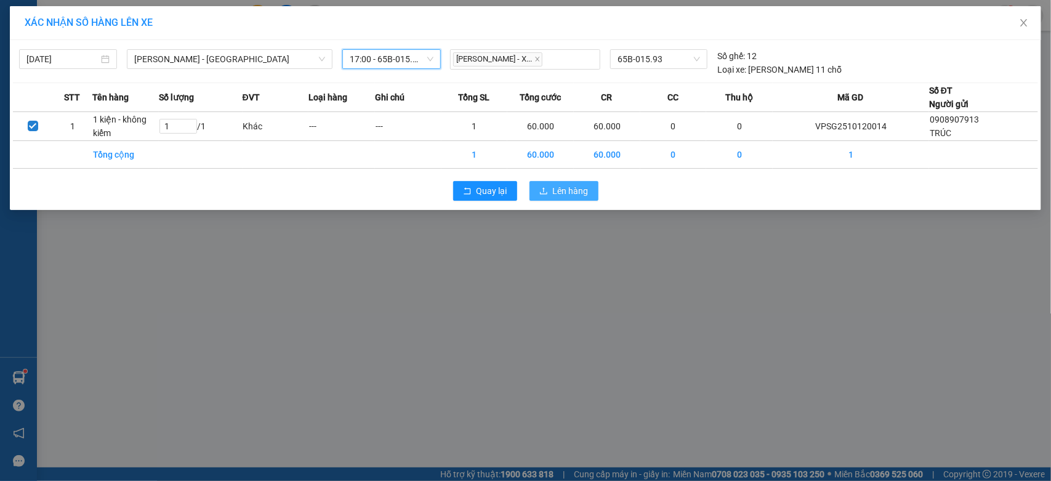
click at [568, 196] on span "Lên hàng" at bounding box center [571, 191] width 36 height 14
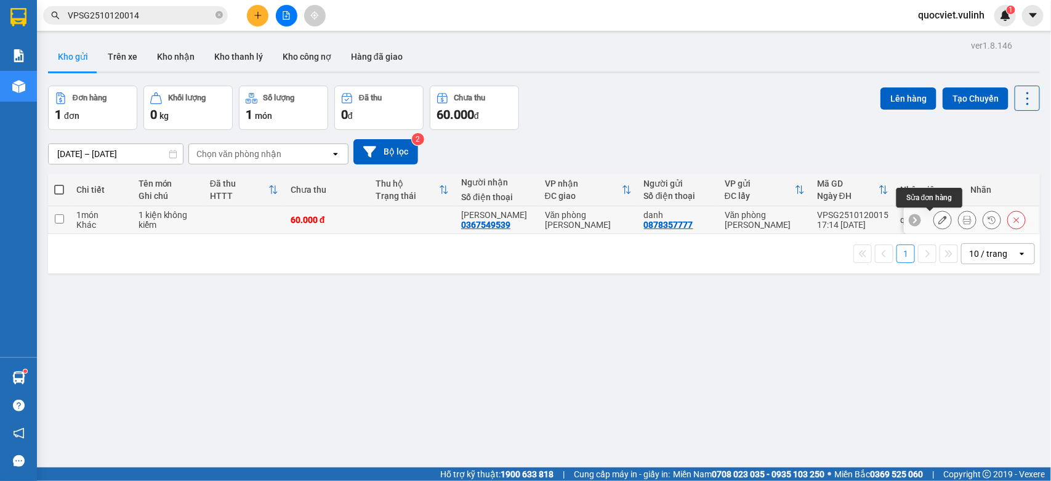
click at [935, 217] on button at bounding box center [942, 220] width 17 height 22
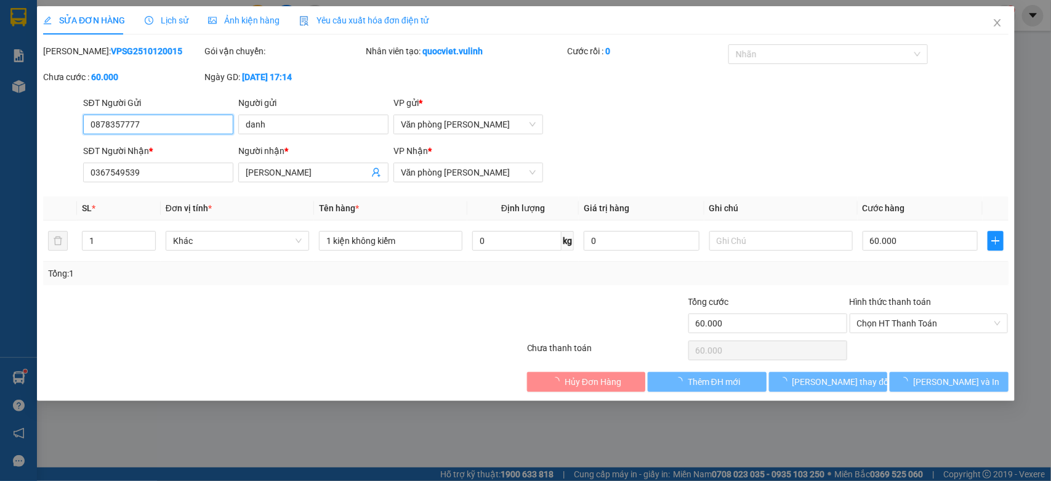
type input "0878357777"
type input "danh"
type input "0367549539"
type input "[PERSON_NAME]"
type input "60.000"
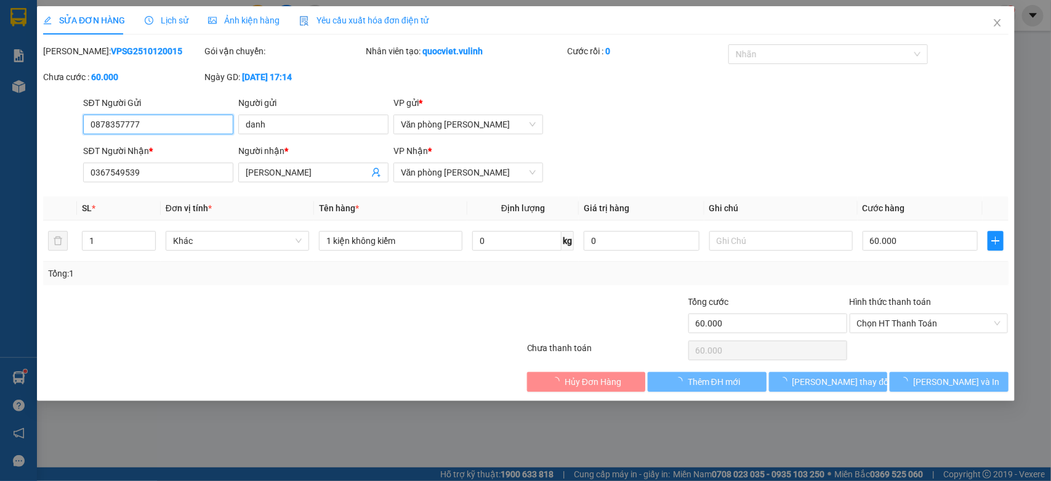
type input "60.000"
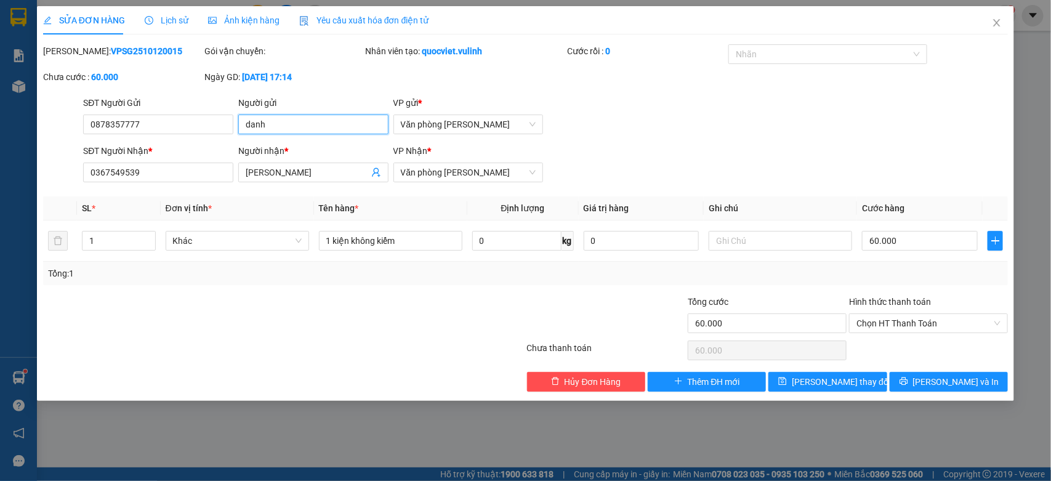
click at [333, 129] on input "danh" at bounding box center [313, 125] width 150 height 20
click at [776, 176] on div "SĐT Người Nhận * 0367549539 Người nhận * [PERSON_NAME] VP Nhận * Văn phòng [PER…" at bounding box center [546, 165] width 930 height 43
click at [299, 123] on input "danh" at bounding box center [313, 125] width 150 height 20
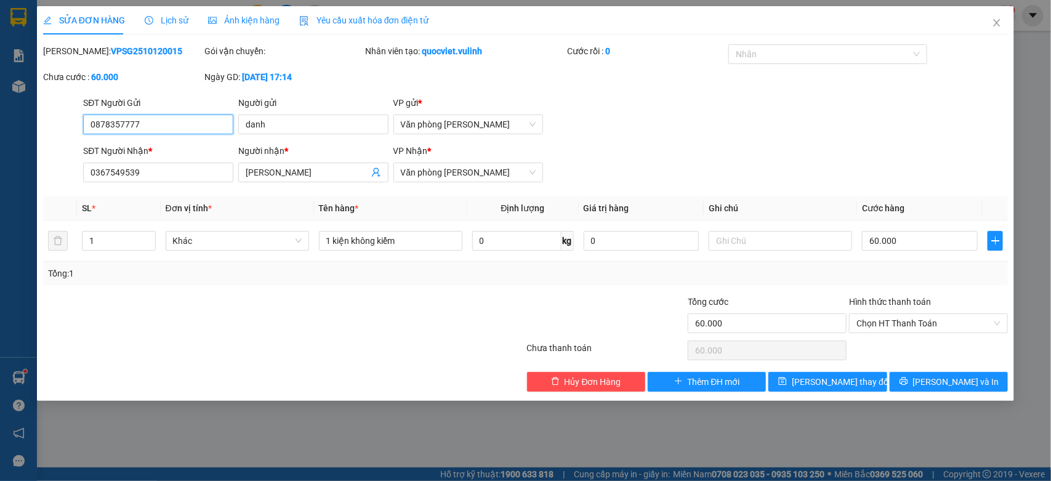
click at [208, 127] on input "0878357777" at bounding box center [158, 125] width 150 height 20
click at [291, 175] on input "[PERSON_NAME]" at bounding box center [307, 173] width 123 height 14
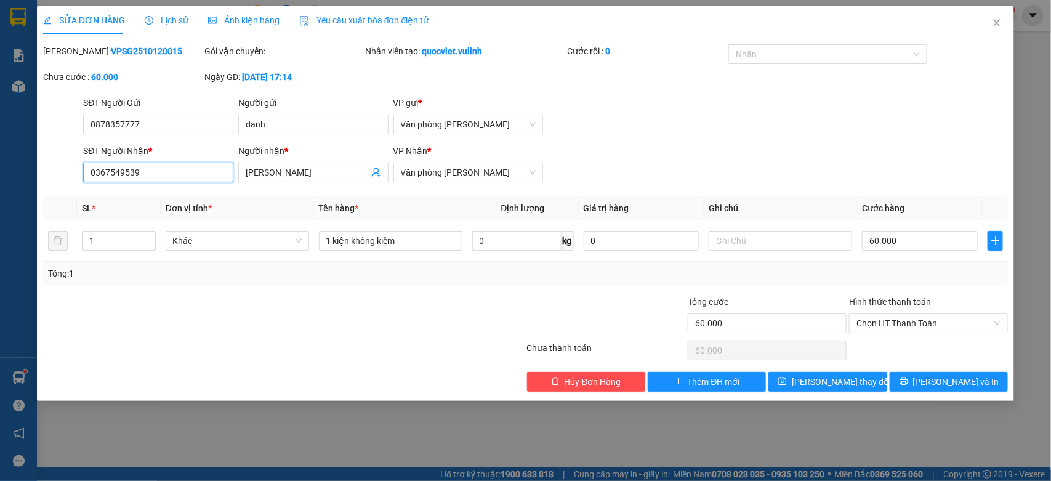
click at [140, 177] on input "0367549539" at bounding box center [158, 173] width 150 height 20
click at [996, 25] on icon "close" at bounding box center [997, 22] width 7 height 7
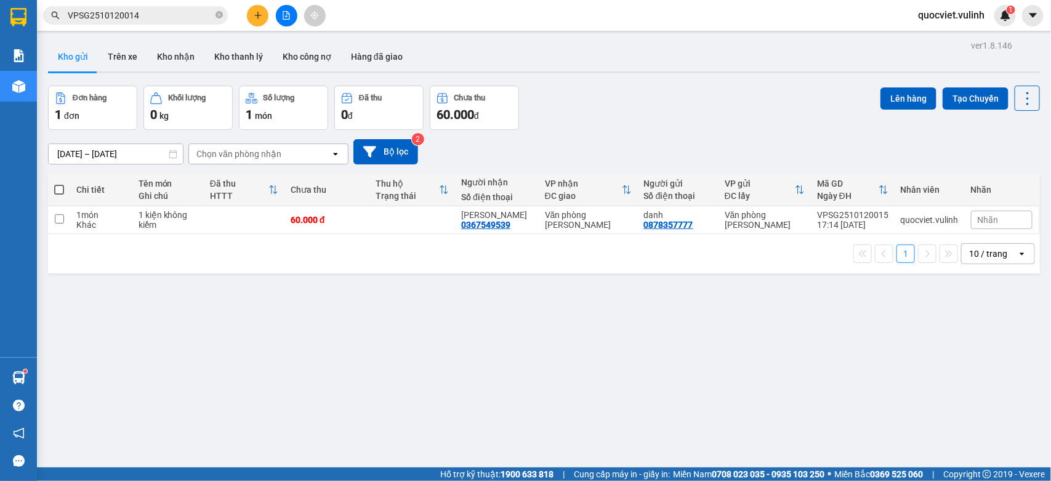
click at [364, 59] on button "Hàng đã giao" at bounding box center [376, 57] width 71 height 30
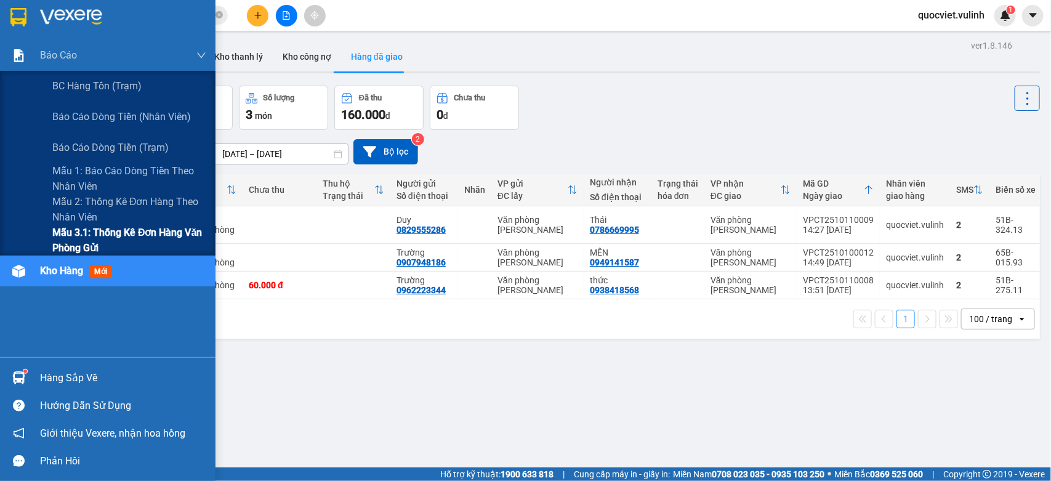
click at [57, 234] on span "Mẫu 3.1: Thống kê đơn hàng văn phòng gửi" at bounding box center [129, 240] width 154 height 31
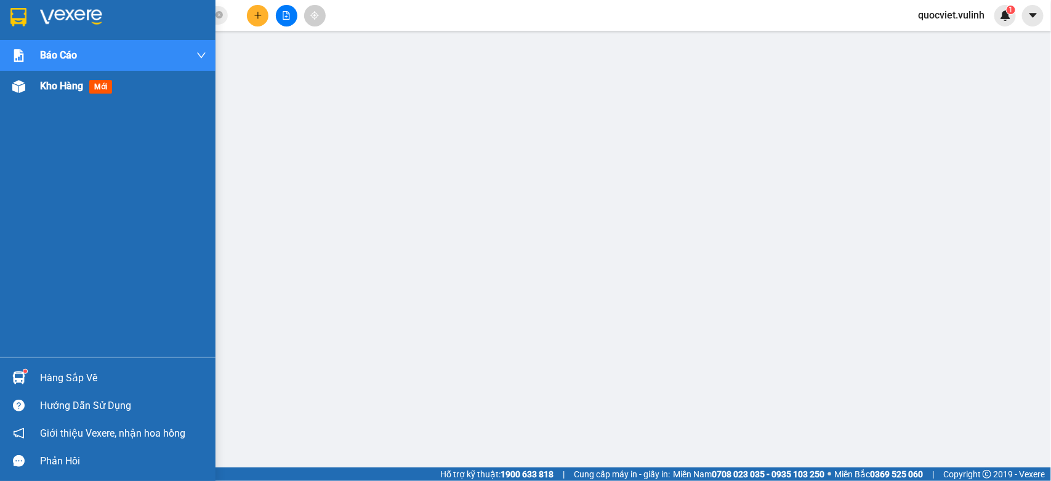
click at [34, 87] on div "Kho hàng mới" at bounding box center [107, 86] width 215 height 31
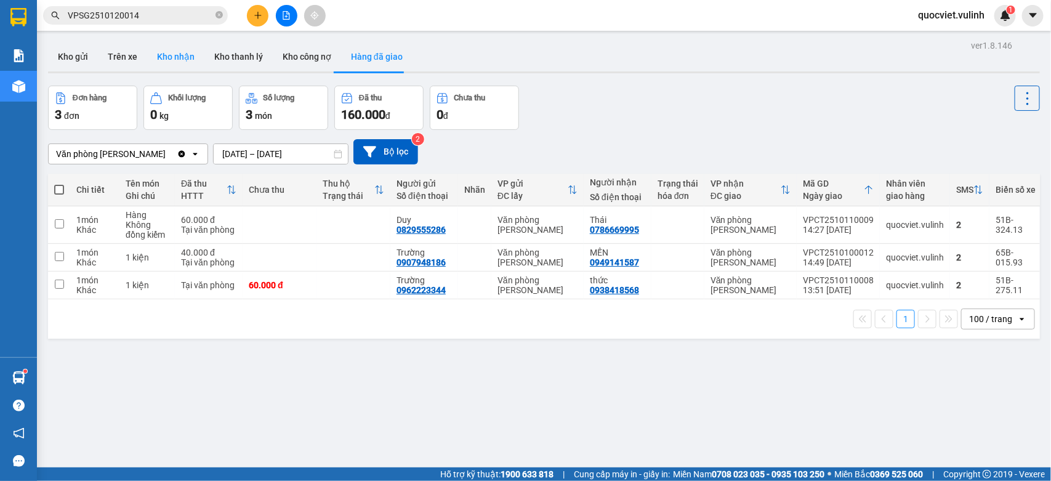
click at [180, 63] on button "Kho nhận" at bounding box center [175, 57] width 57 height 30
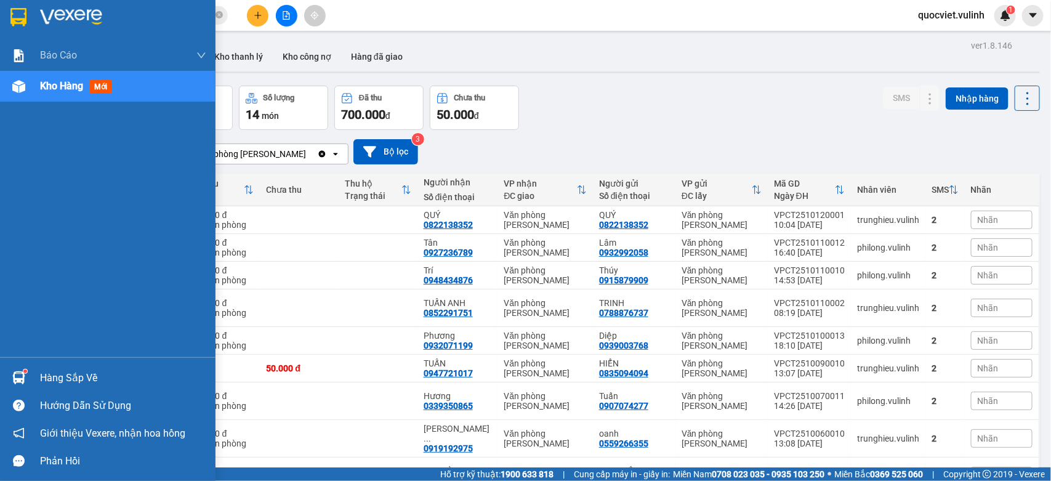
click at [9, 365] on div "Hàng sắp về" at bounding box center [107, 378] width 215 height 28
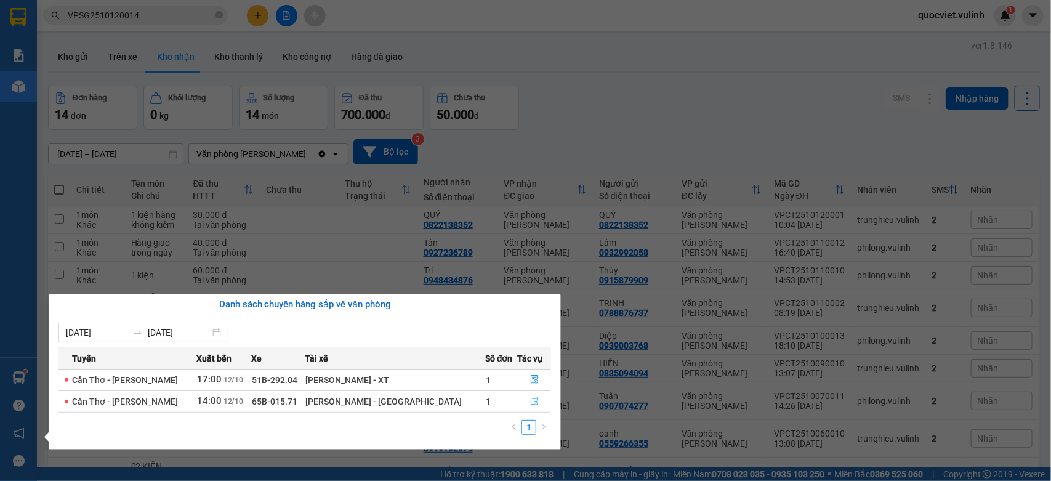
click at [536, 402] on button "button" at bounding box center [534, 402] width 33 height 20
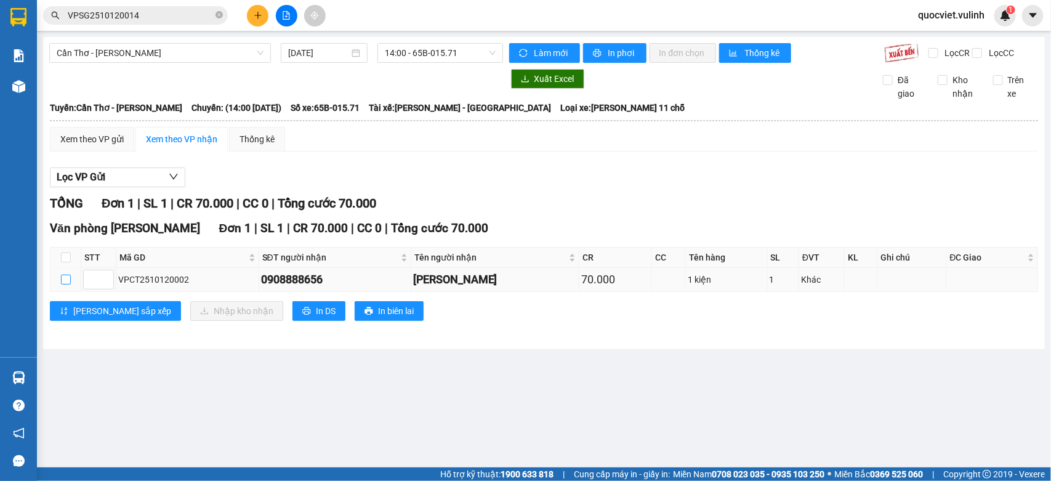
click at [62, 284] on input "checkbox" at bounding box center [66, 280] width 10 height 10
checkbox input "true"
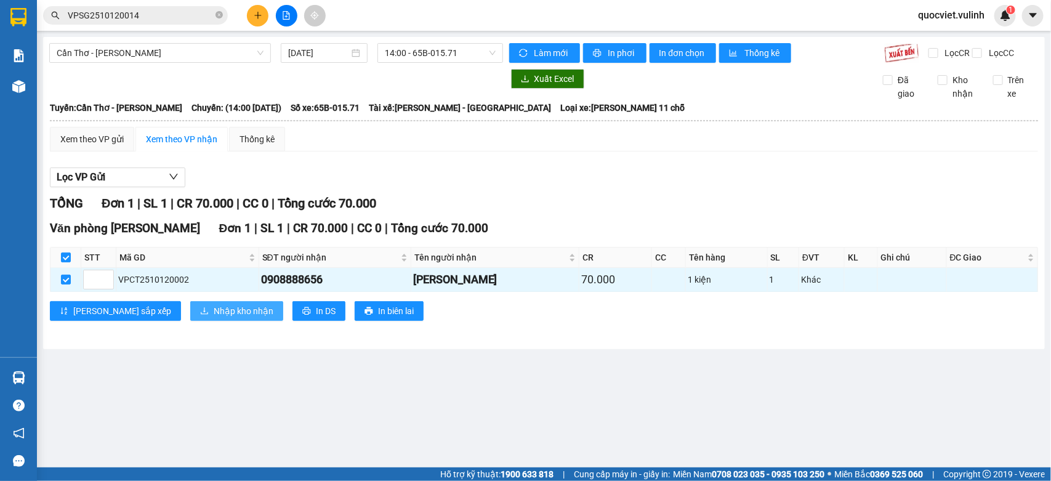
click at [214, 318] on span "Nhập kho nhận" at bounding box center [244, 311] width 60 height 14
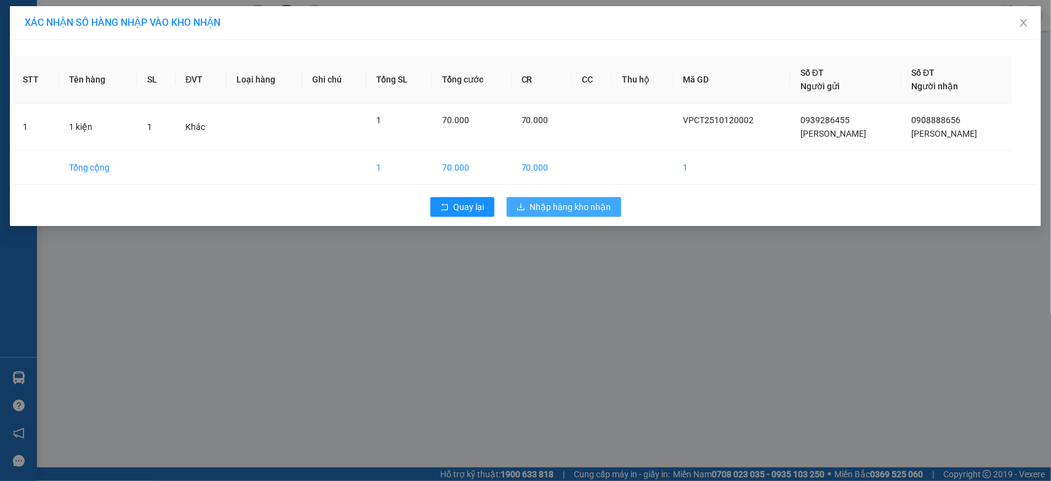
click at [601, 207] on span "Nhập hàng kho nhận" at bounding box center [570, 207] width 81 height 14
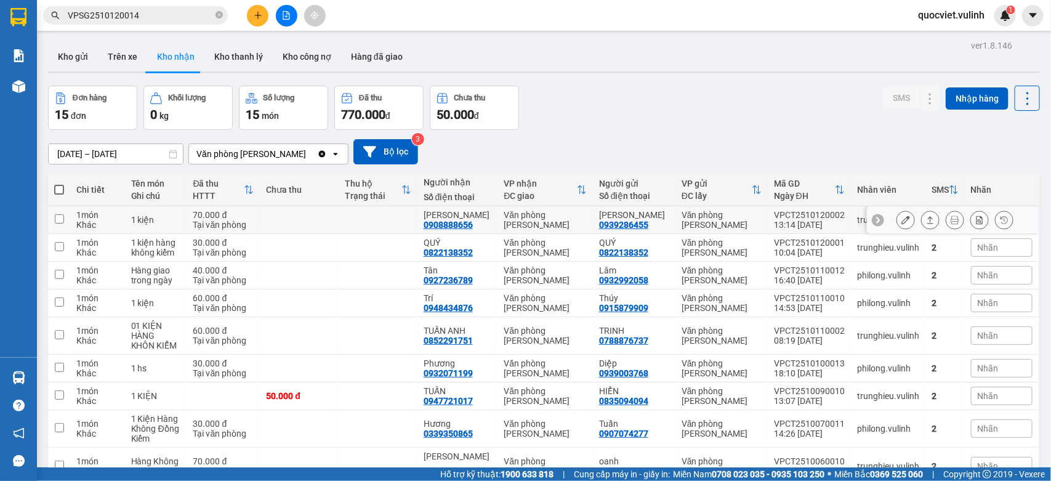
click at [691, 212] on td "Văn phòng [PERSON_NAME]" at bounding box center [721, 220] width 92 height 28
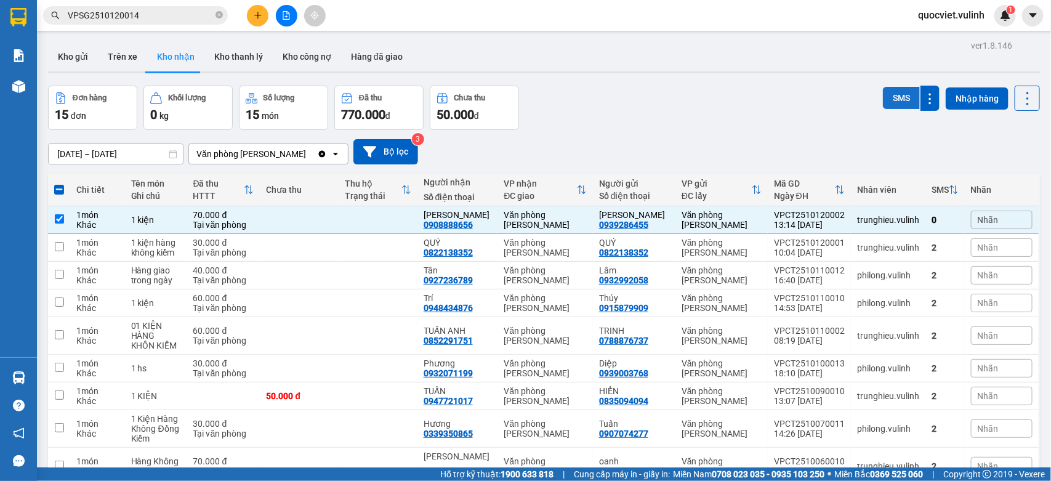
click at [888, 90] on button "SMS" at bounding box center [901, 98] width 37 height 22
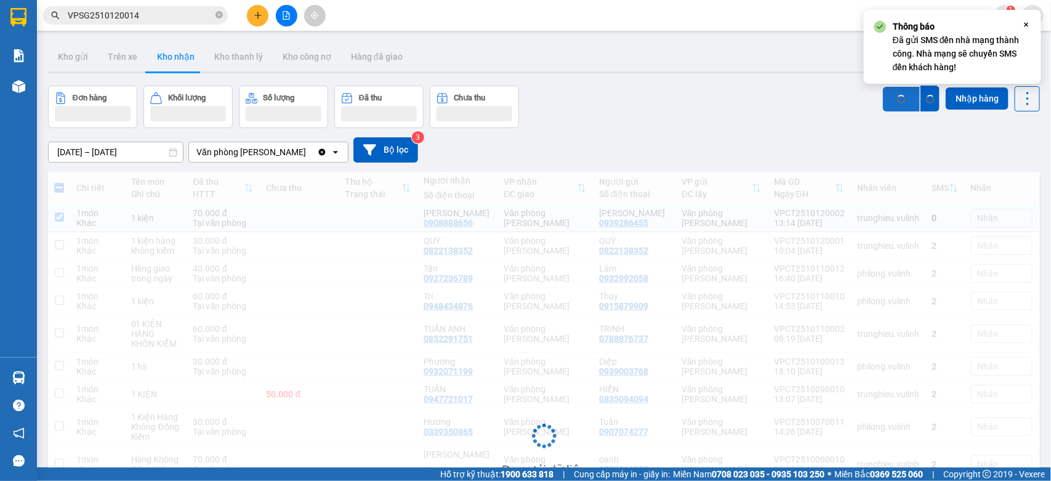
click at [888, 90] on button "SMS" at bounding box center [901, 99] width 37 height 25
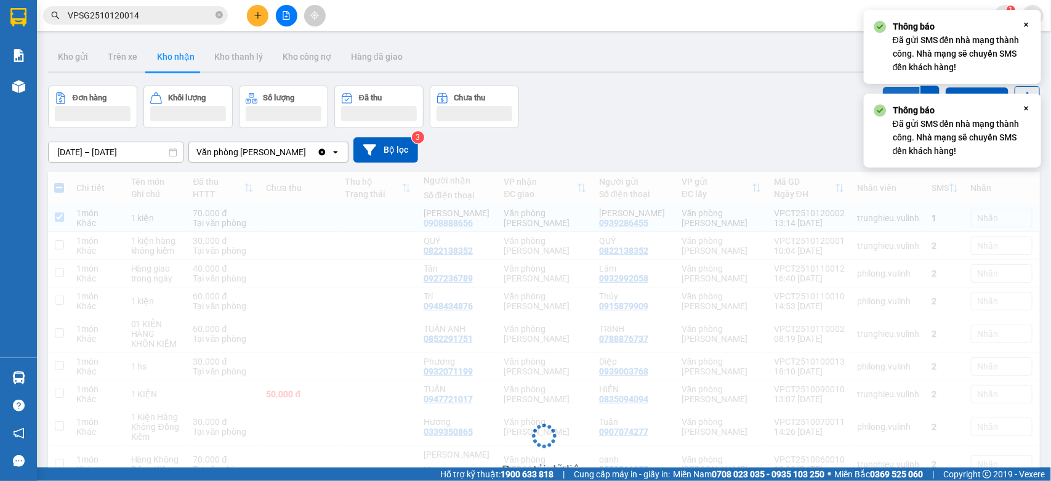
click at [888, 90] on button "SMS" at bounding box center [901, 99] width 37 height 25
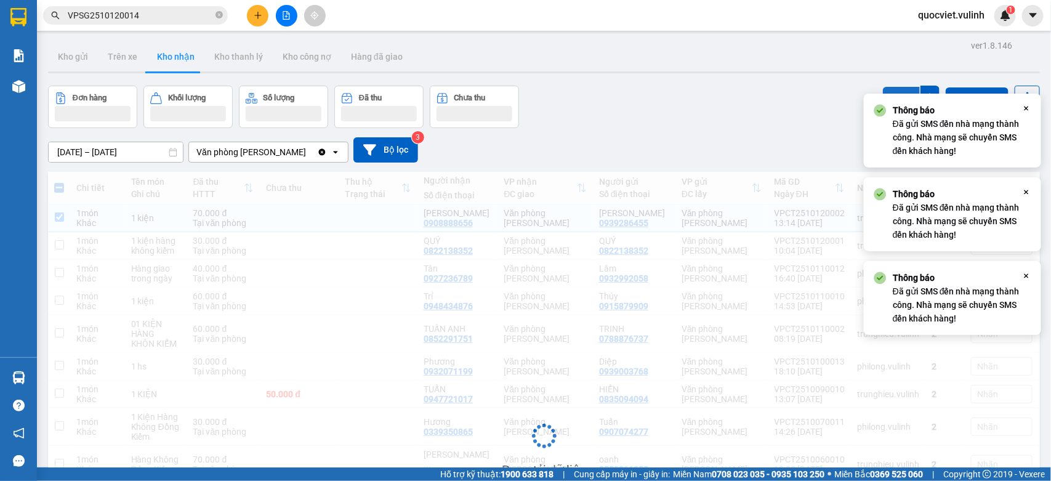
click at [888, 90] on button "SMS" at bounding box center [901, 98] width 37 height 22
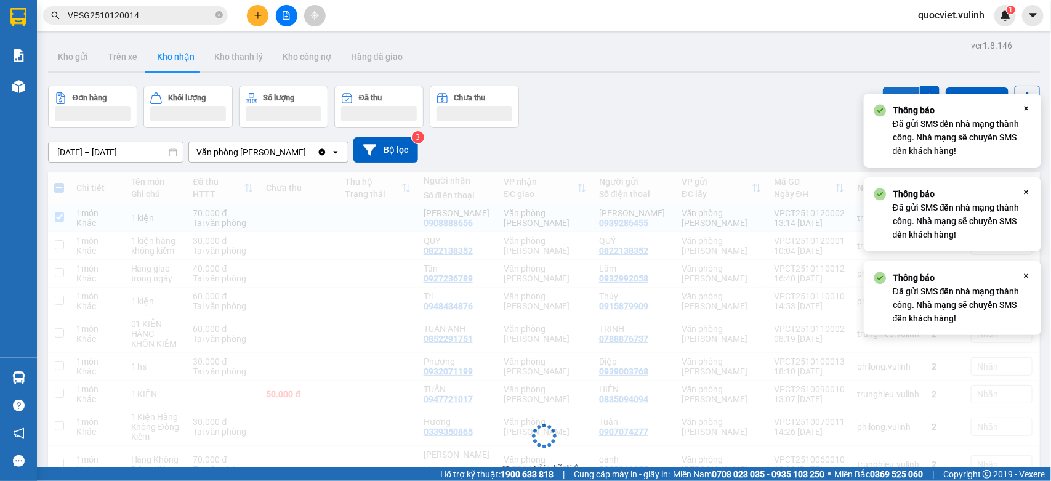
click at [888, 90] on button "SMS" at bounding box center [901, 98] width 37 height 22
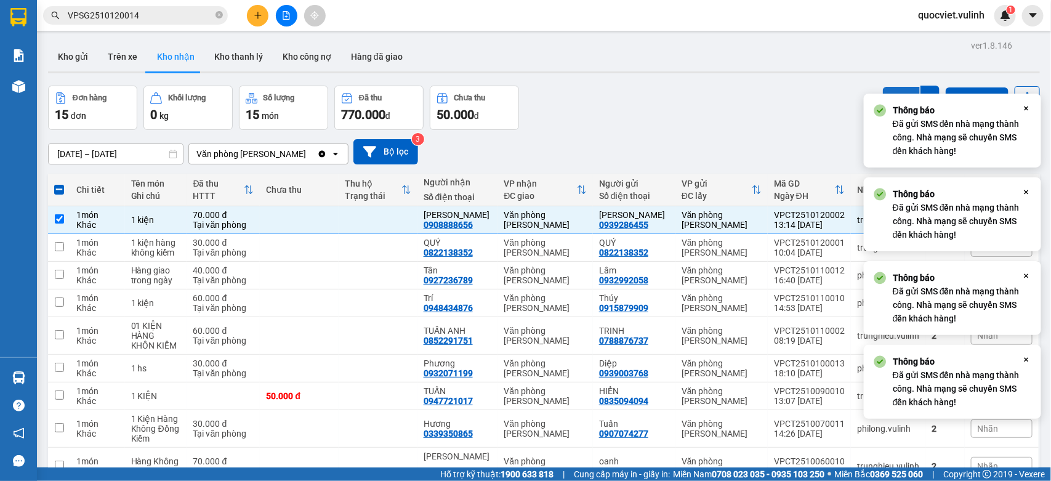
click at [888, 90] on button "SMS" at bounding box center [901, 99] width 37 height 25
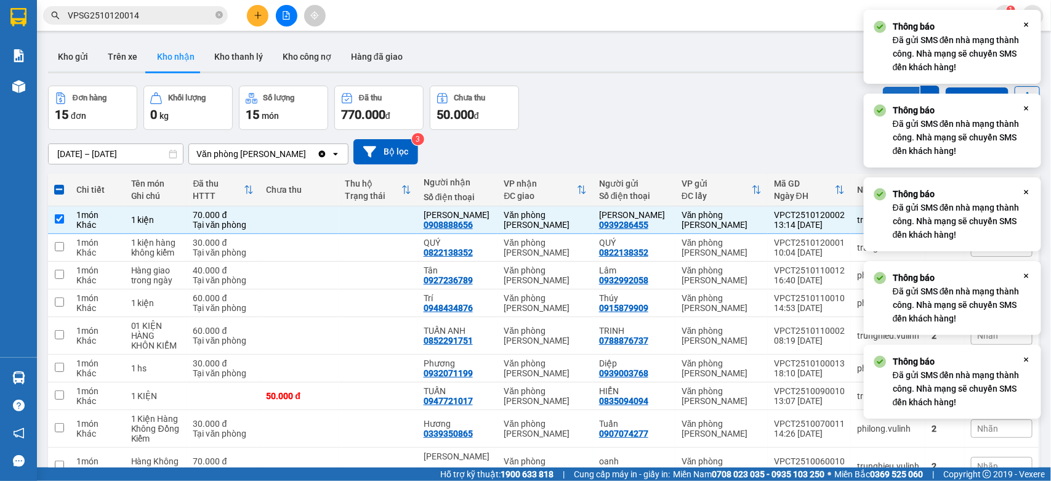
click at [888, 90] on button "SMS" at bounding box center [901, 99] width 37 height 25
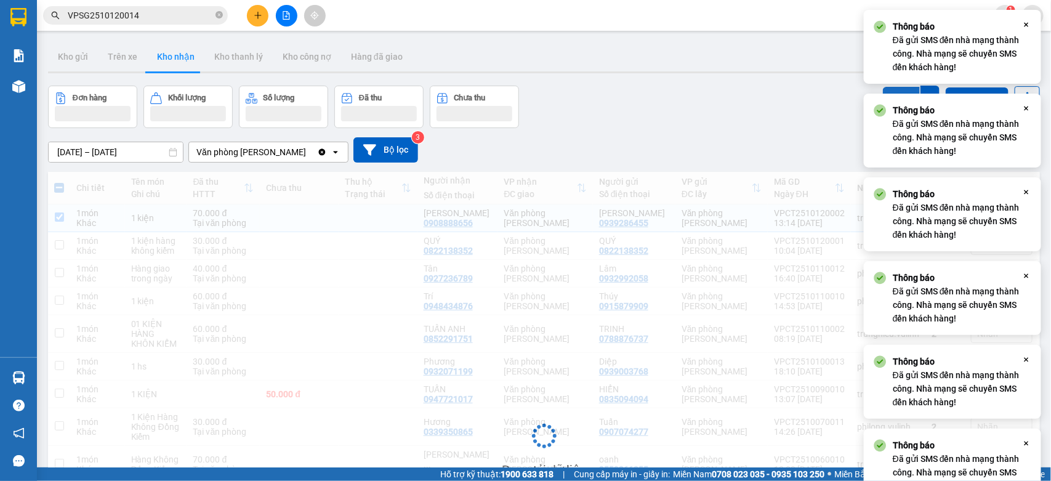
click at [888, 90] on button "SMS" at bounding box center [901, 99] width 37 height 25
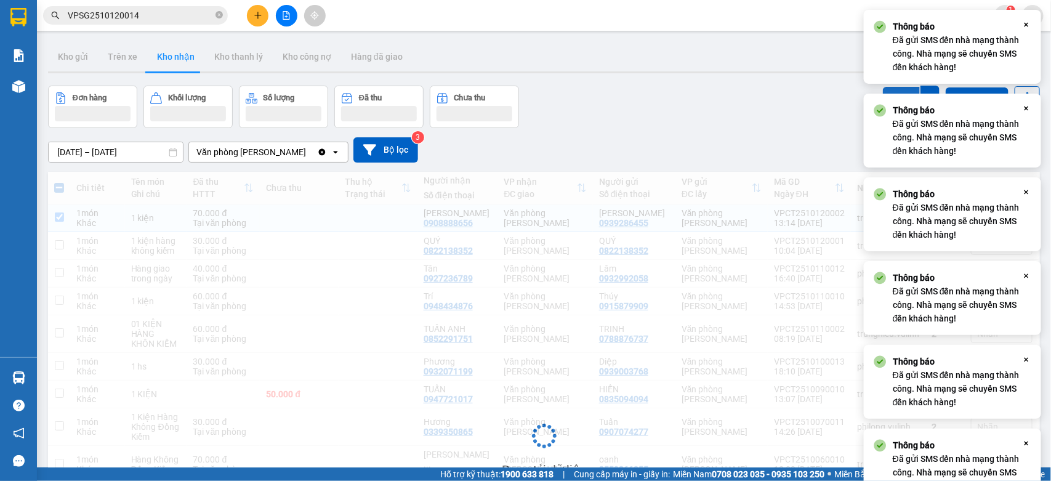
click at [888, 90] on button "SMS" at bounding box center [901, 99] width 37 height 25
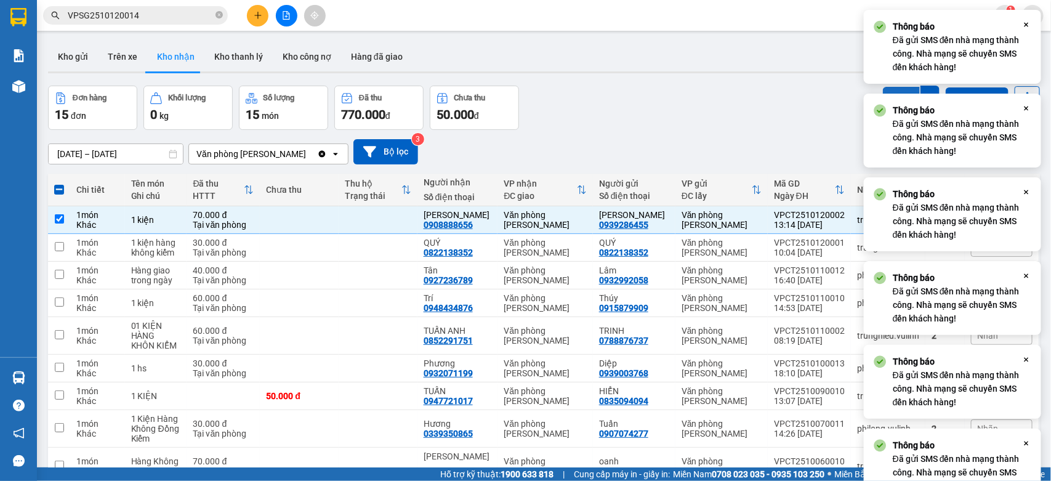
click at [888, 90] on button "SMS" at bounding box center [901, 99] width 37 height 25
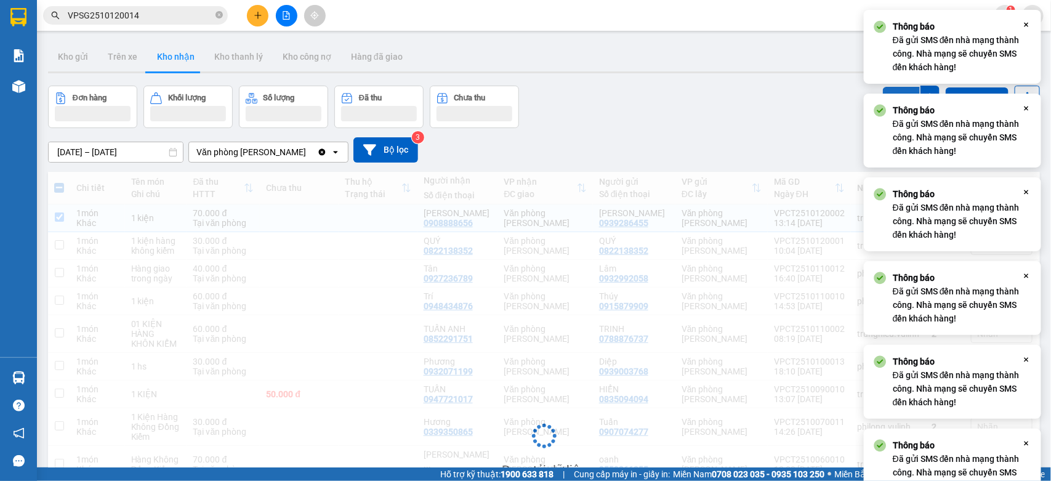
click at [888, 90] on button "SMS" at bounding box center [901, 98] width 37 height 22
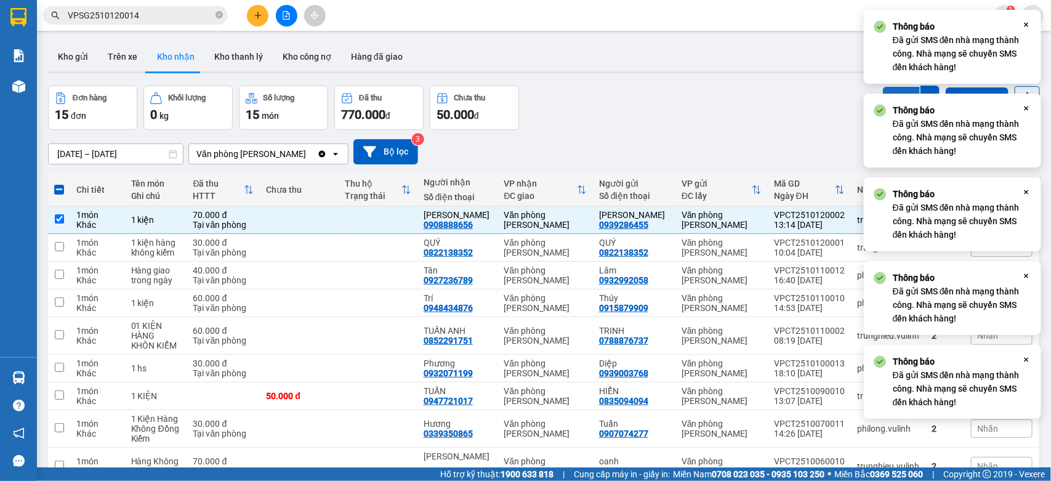
click at [888, 90] on button "SMS" at bounding box center [901, 99] width 37 height 25
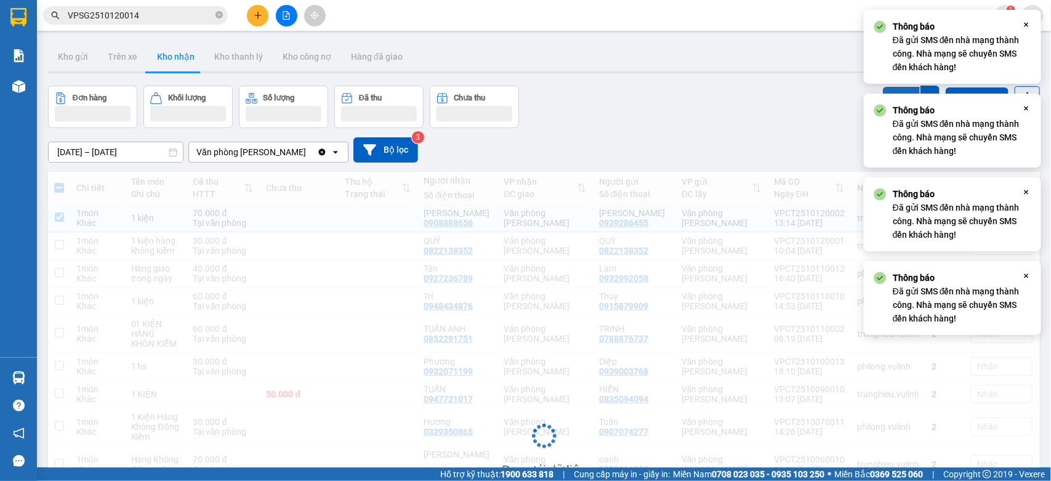
click at [888, 90] on button "SMS" at bounding box center [901, 99] width 37 height 25
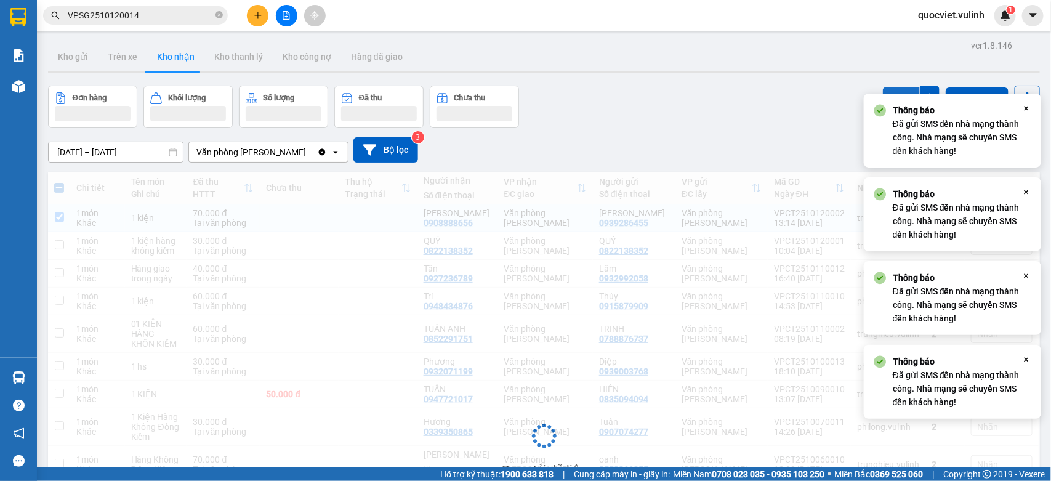
click at [888, 90] on button "SMS" at bounding box center [901, 98] width 37 height 22
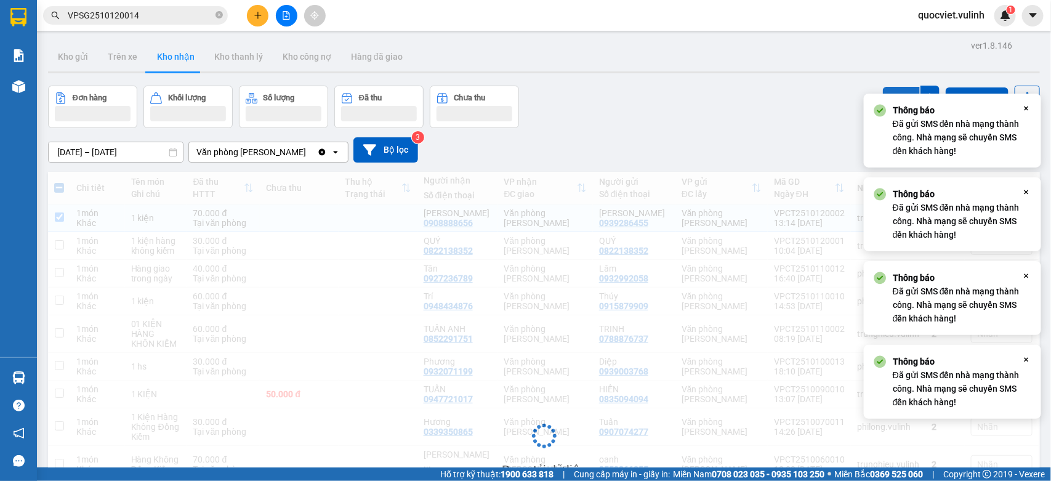
click at [888, 90] on button "SMS" at bounding box center [901, 98] width 37 height 22
click at [888, 90] on button "SMS" at bounding box center [901, 99] width 37 height 25
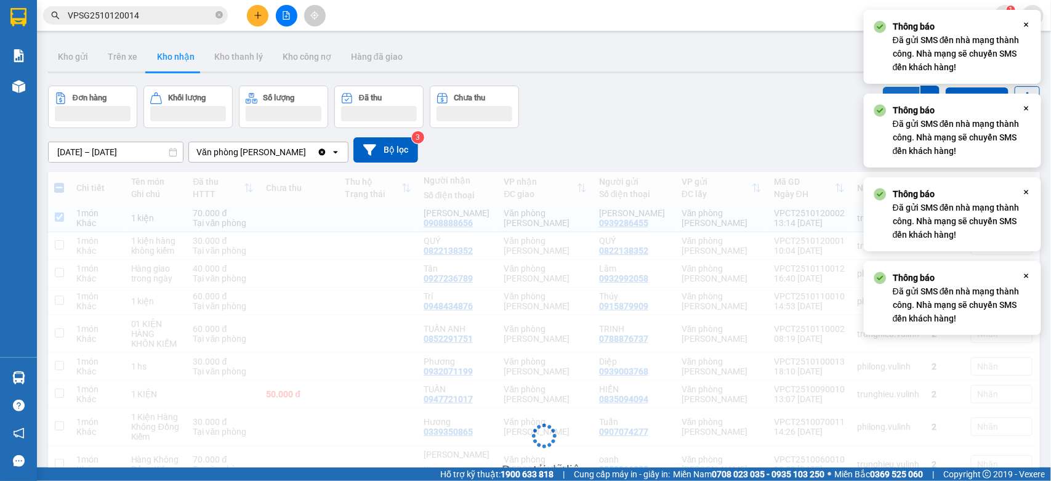
click at [888, 90] on button "SMS" at bounding box center [901, 99] width 37 height 25
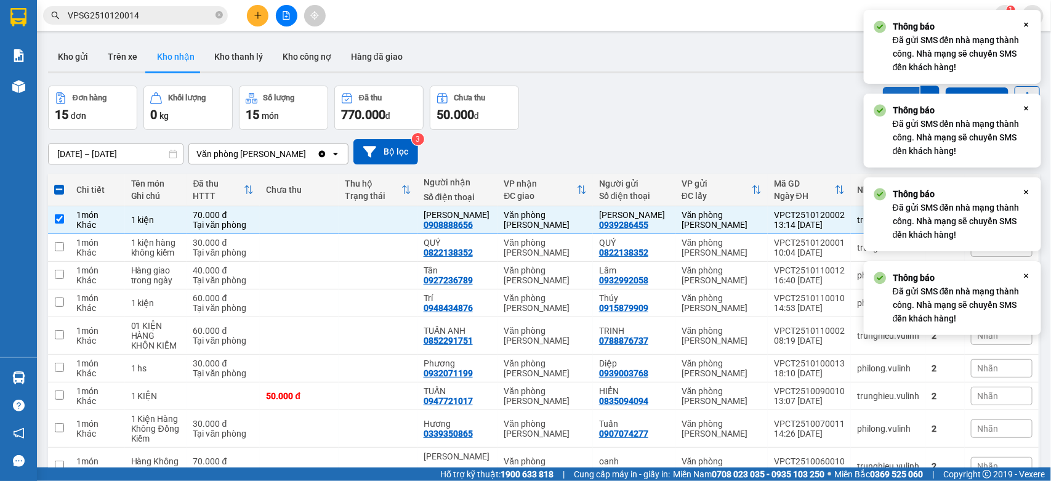
click at [888, 90] on button "SMS" at bounding box center [901, 99] width 37 height 25
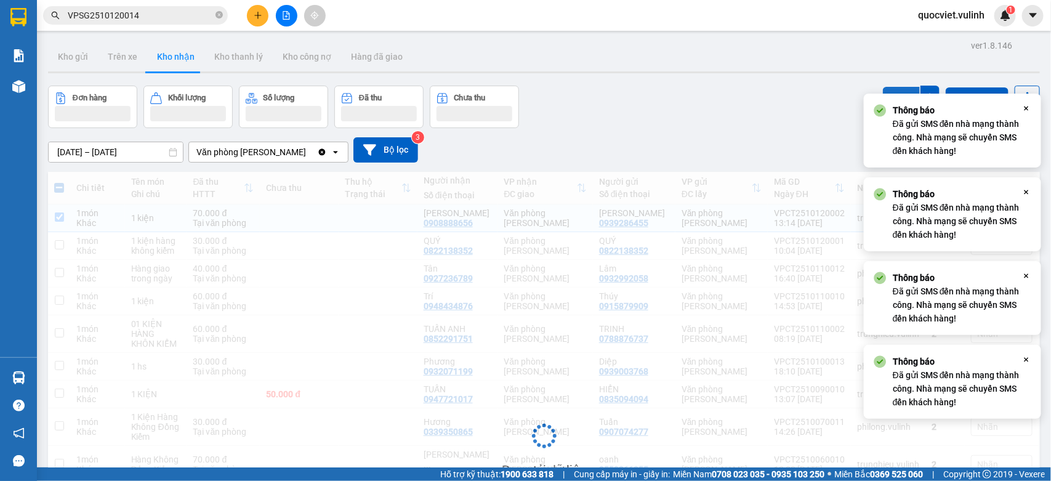
click at [888, 90] on button "SMS" at bounding box center [901, 98] width 37 height 22
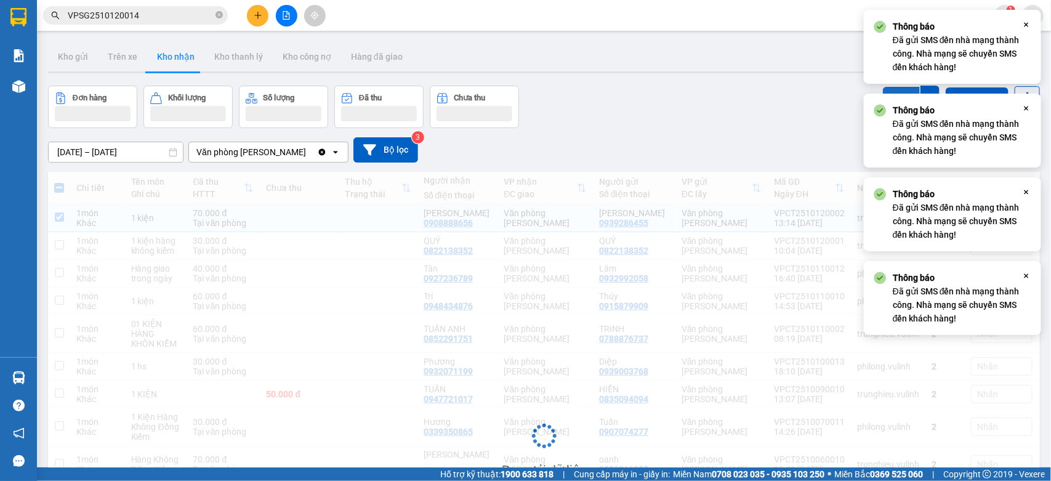
click at [888, 90] on button "SMS" at bounding box center [901, 99] width 37 height 25
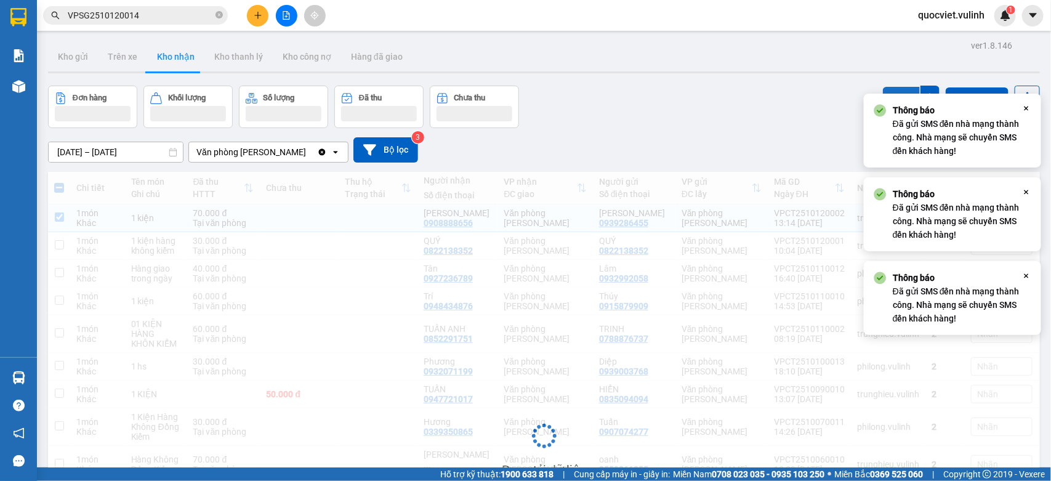
click at [888, 90] on button "SMS" at bounding box center [901, 98] width 37 height 22
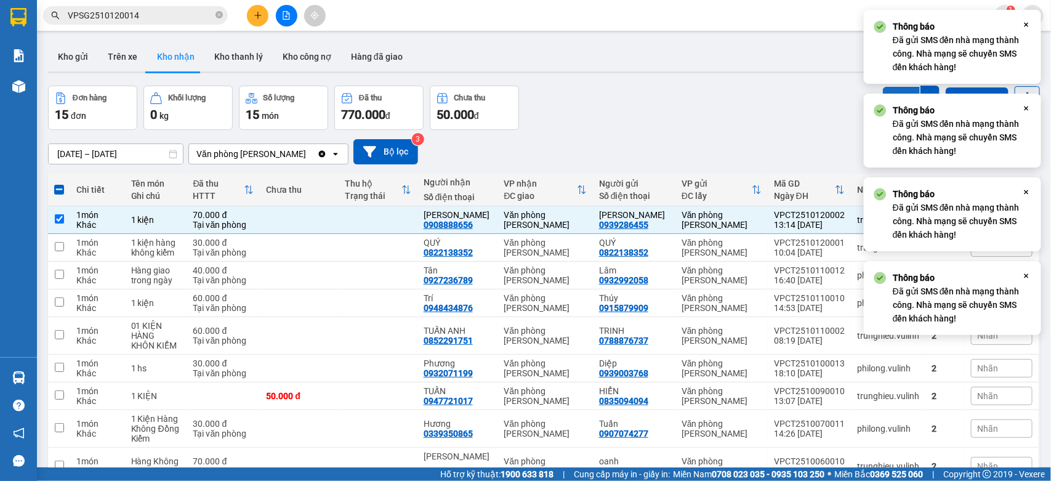
click at [888, 90] on button "SMS" at bounding box center [901, 99] width 37 height 25
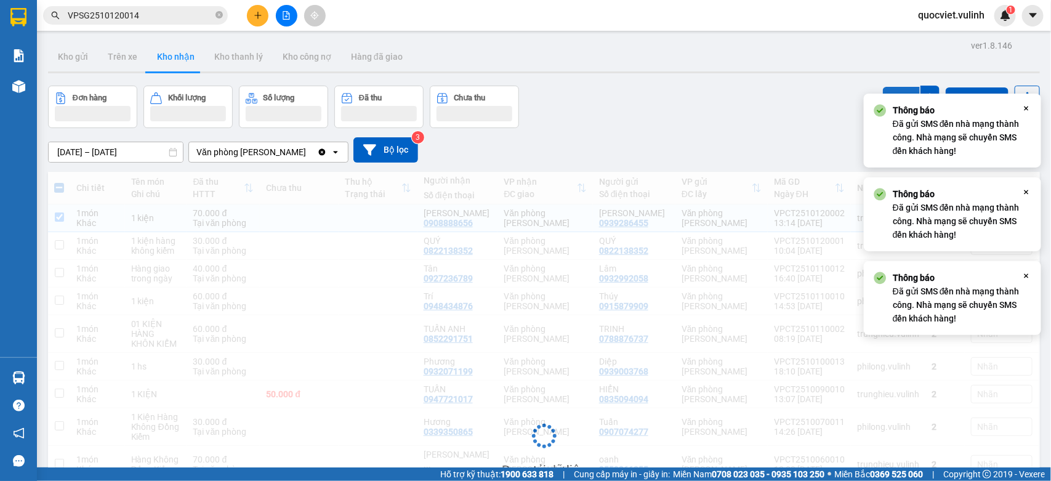
click at [888, 90] on button "SMS" at bounding box center [901, 98] width 37 height 22
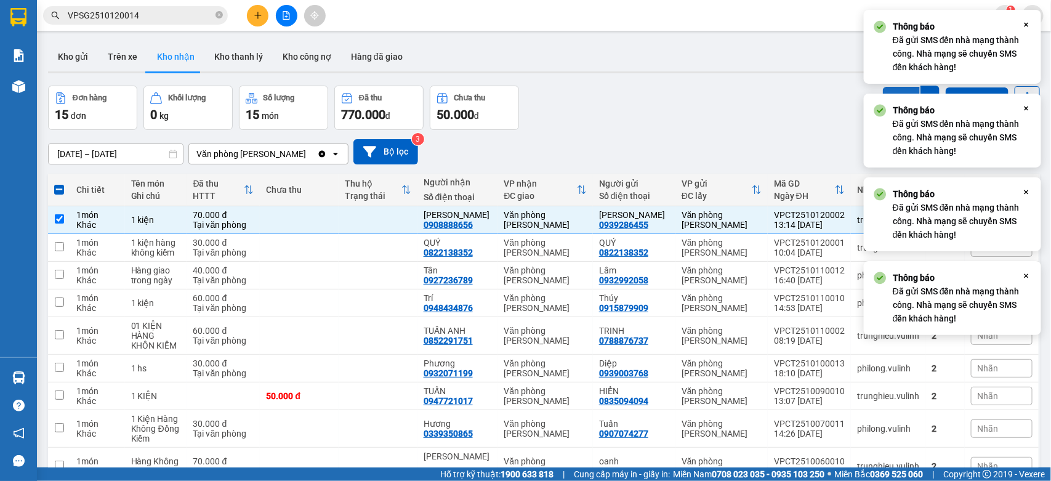
click at [888, 90] on button "SMS" at bounding box center [901, 99] width 37 height 25
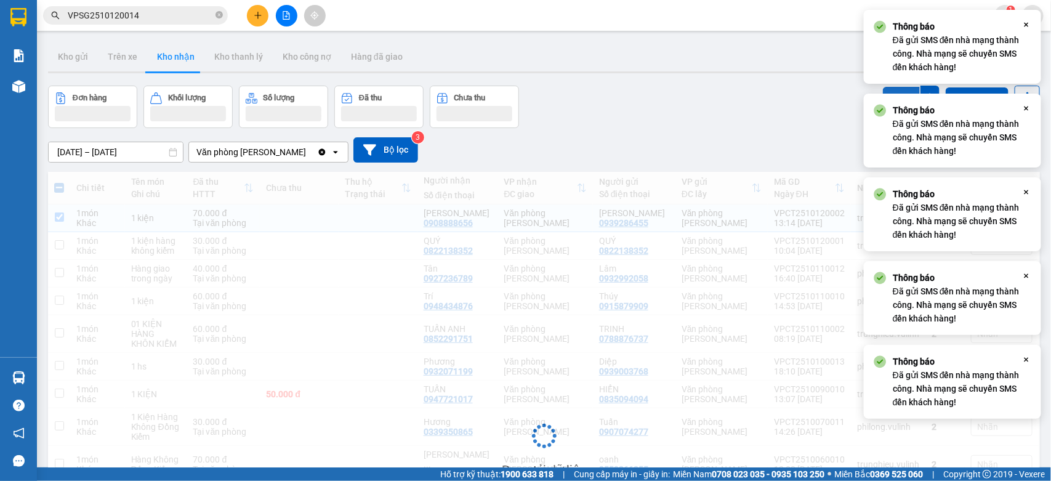
click at [888, 90] on button "SMS" at bounding box center [901, 98] width 37 height 22
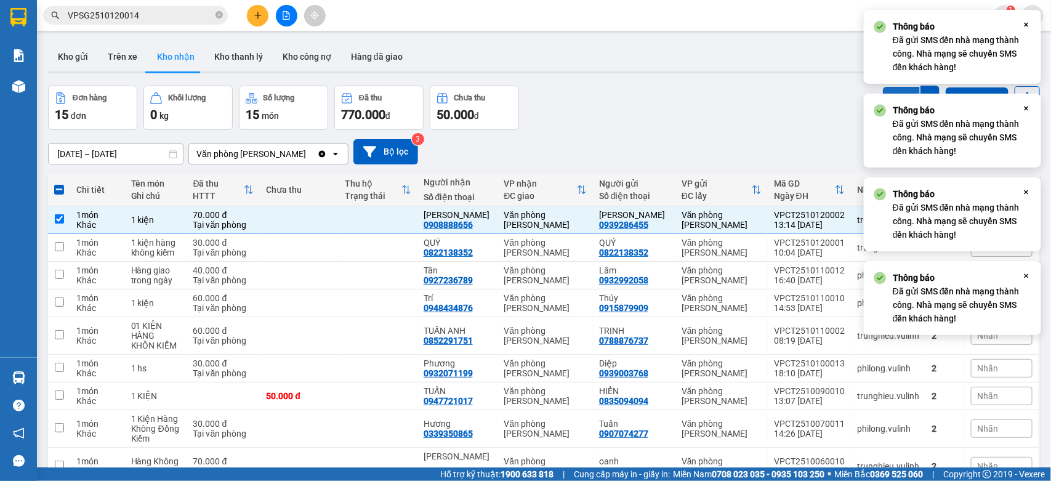
click at [888, 90] on button "SMS" at bounding box center [901, 99] width 37 height 25
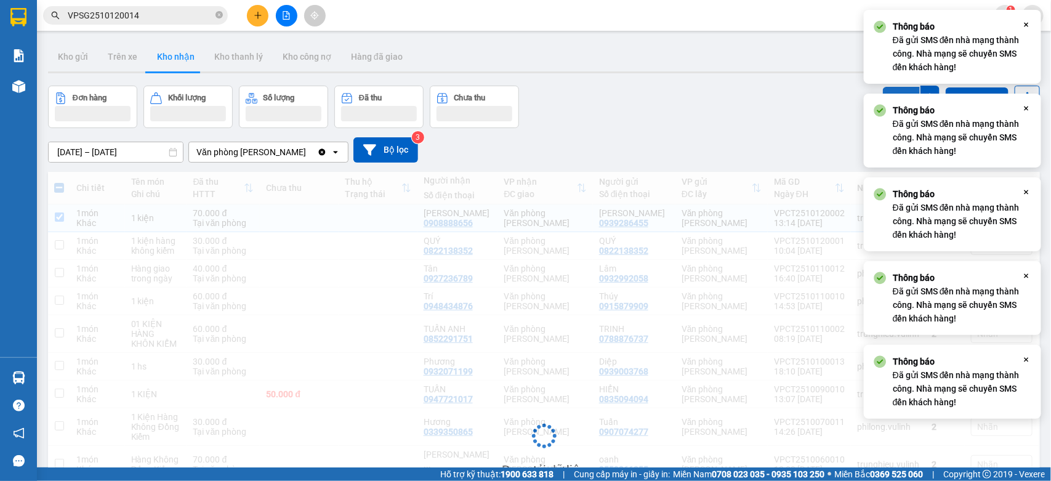
click at [888, 90] on button "SMS" at bounding box center [901, 98] width 37 height 22
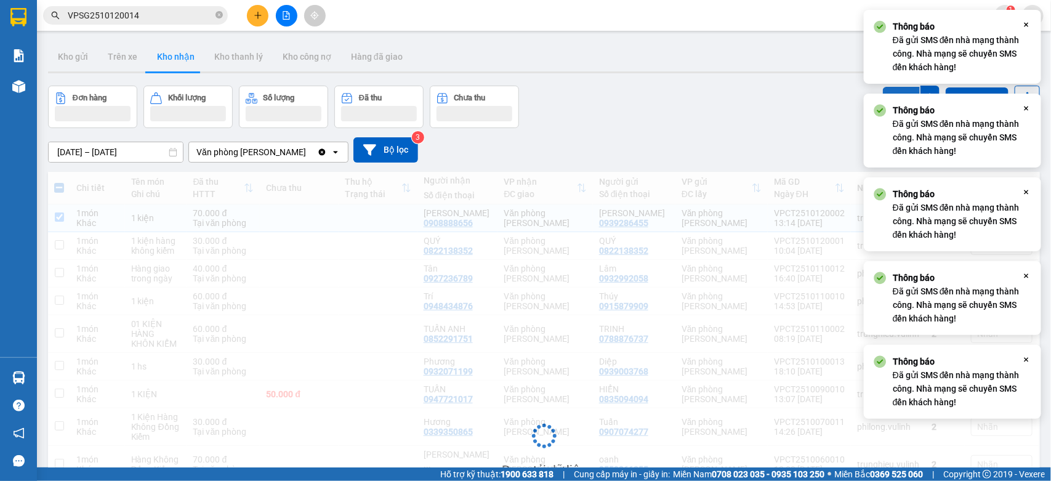
click at [888, 90] on button "SMS" at bounding box center [901, 98] width 37 height 22
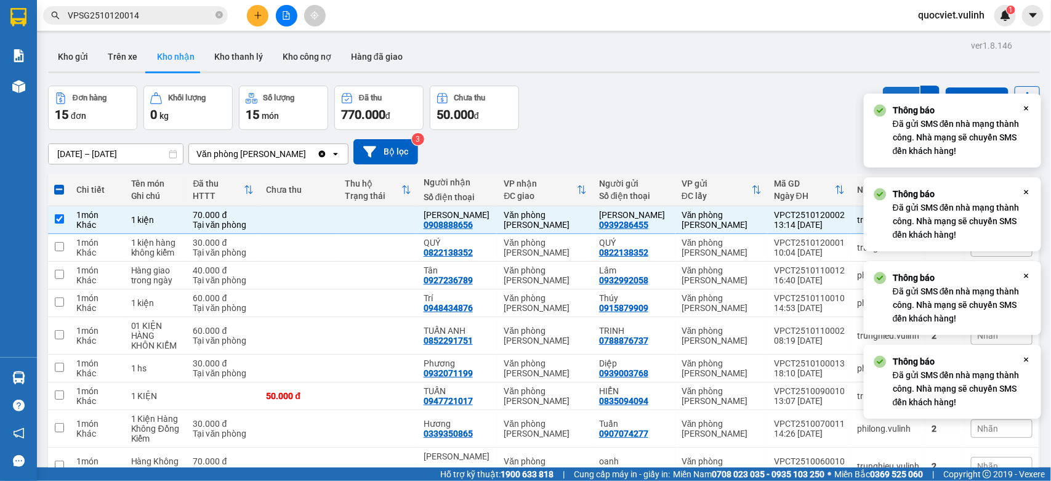
click at [888, 90] on button "SMS" at bounding box center [901, 99] width 37 height 25
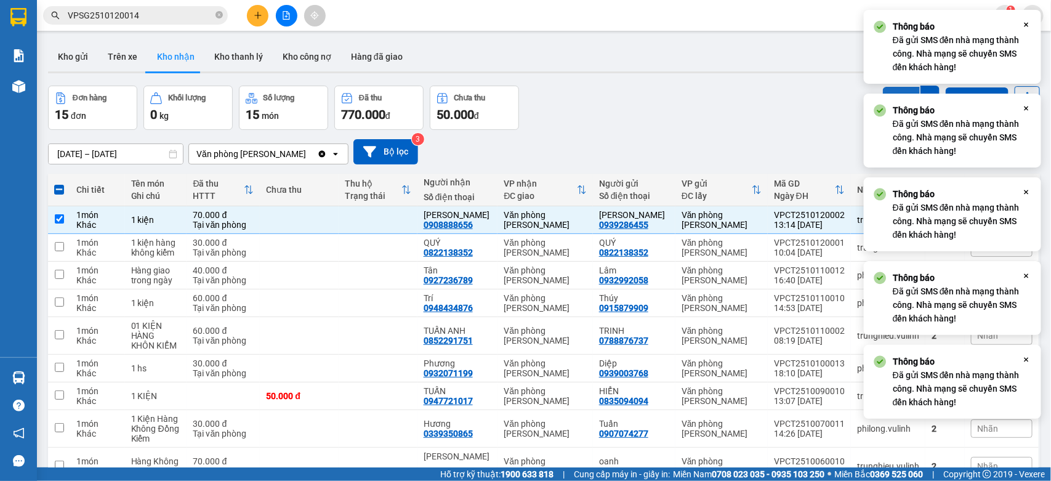
click at [888, 90] on button "SMS" at bounding box center [901, 99] width 37 height 25
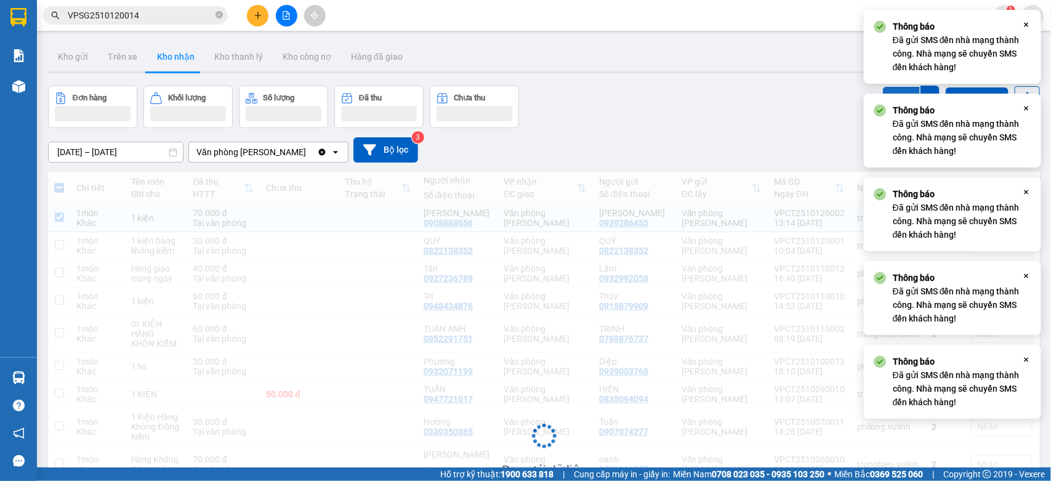
click at [888, 90] on button "SMS" at bounding box center [901, 99] width 37 height 25
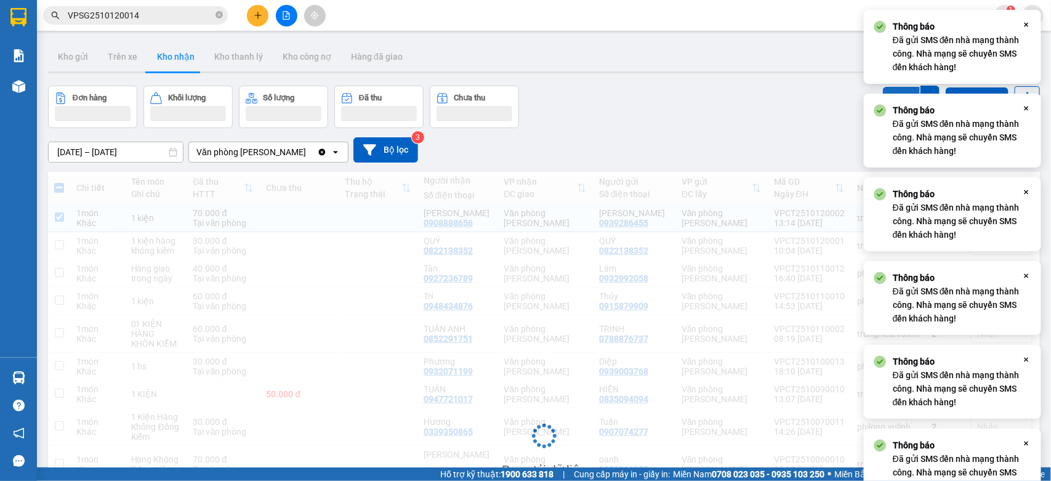
click at [888, 90] on button "SMS" at bounding box center [901, 99] width 37 height 25
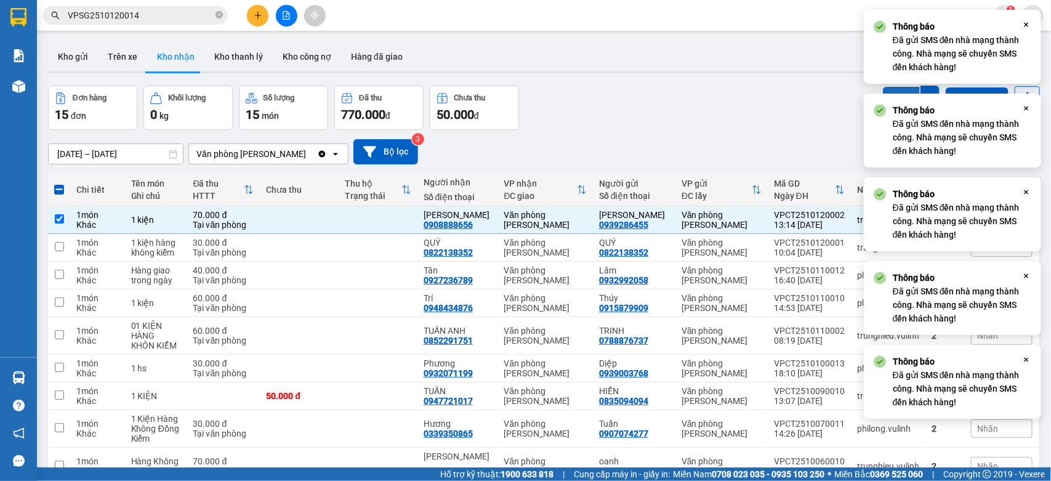
click at [888, 90] on button "SMS" at bounding box center [901, 99] width 37 height 25
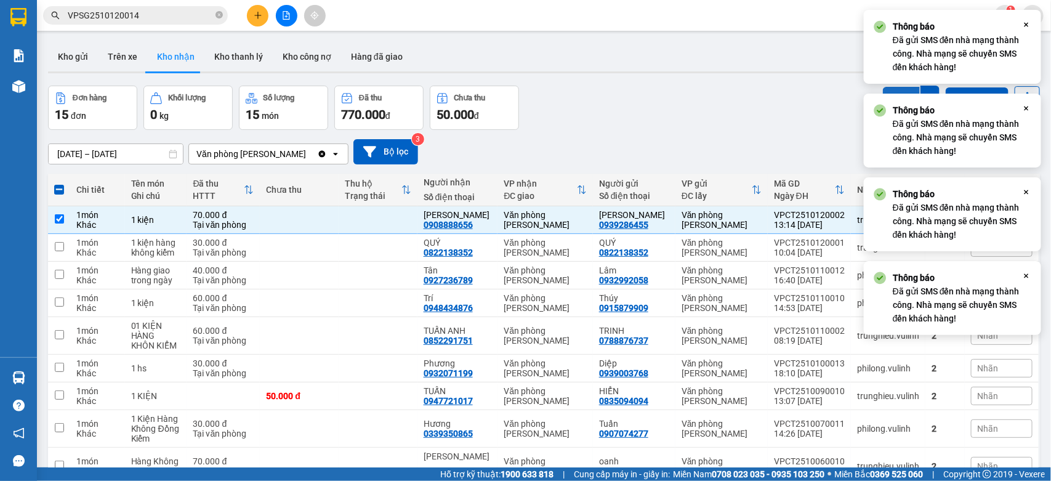
click at [888, 90] on button "SMS" at bounding box center [901, 99] width 37 height 25
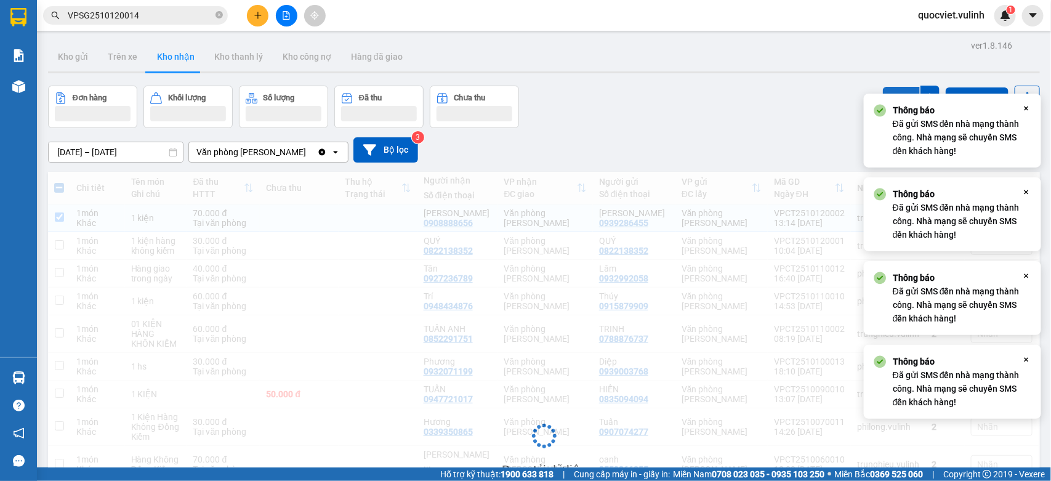
click at [888, 90] on button "SMS" at bounding box center [901, 98] width 37 height 22
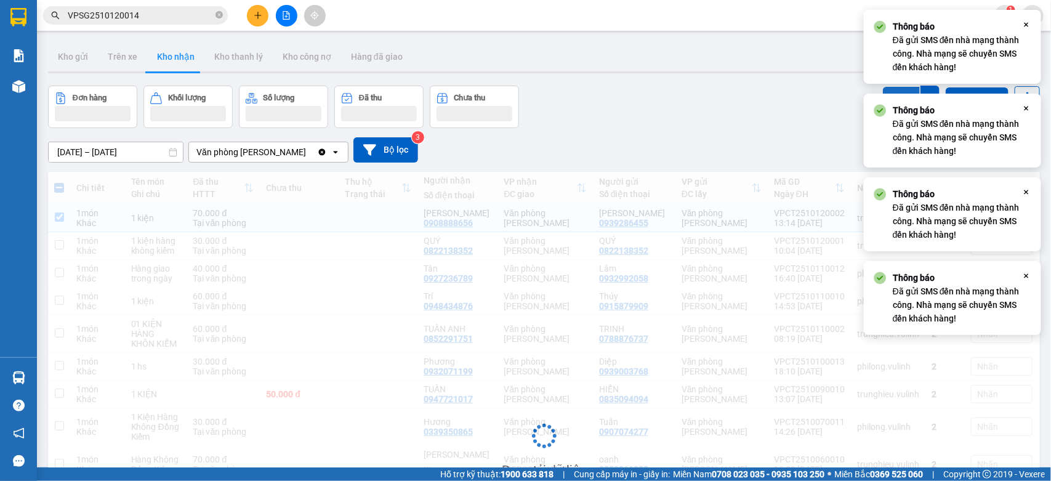
click at [888, 90] on button "SMS" at bounding box center [901, 99] width 37 height 25
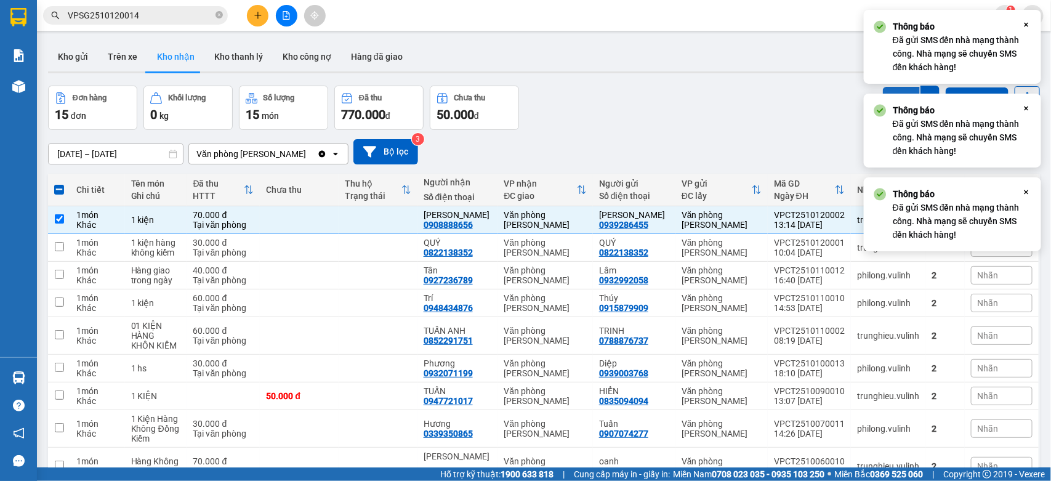
click at [888, 90] on button "SMS" at bounding box center [901, 99] width 37 height 25
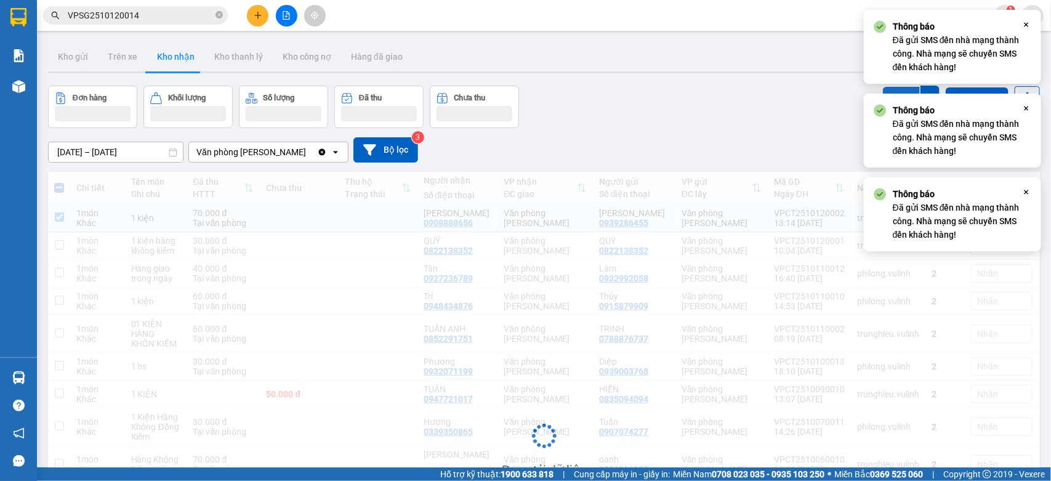
click at [888, 90] on button "SMS" at bounding box center [901, 99] width 37 height 25
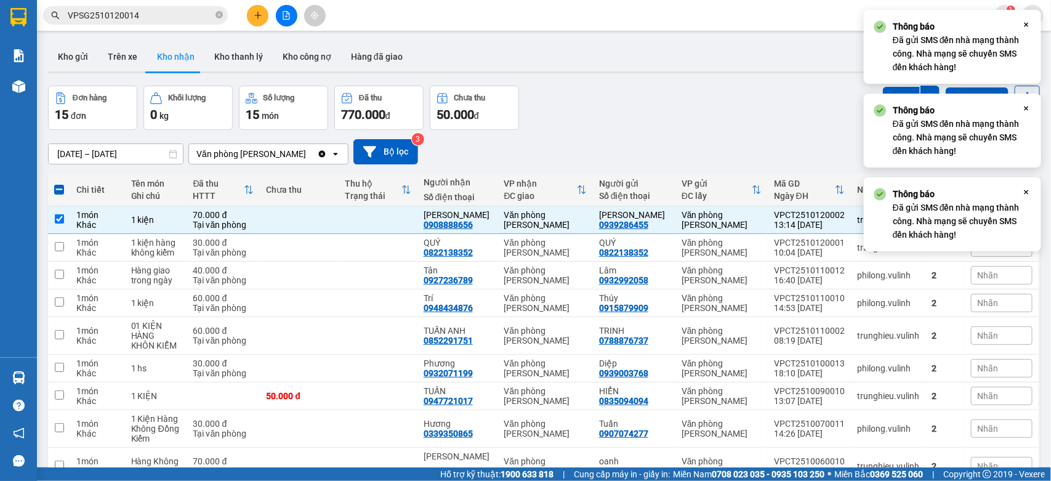
click at [542, 222] on div "Văn phòng [PERSON_NAME]" at bounding box center [545, 220] width 83 height 20
checkbox input "false"
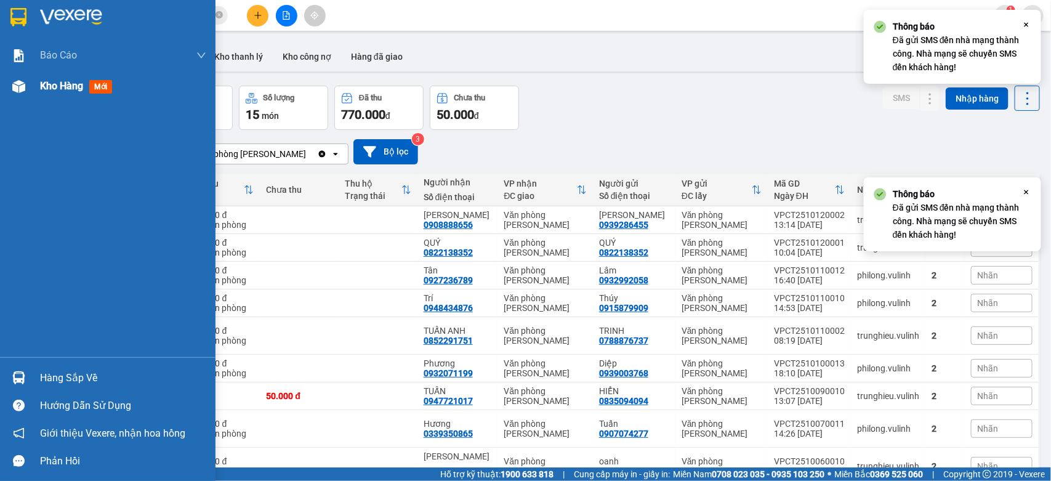
click at [22, 87] on img at bounding box center [18, 86] width 13 height 13
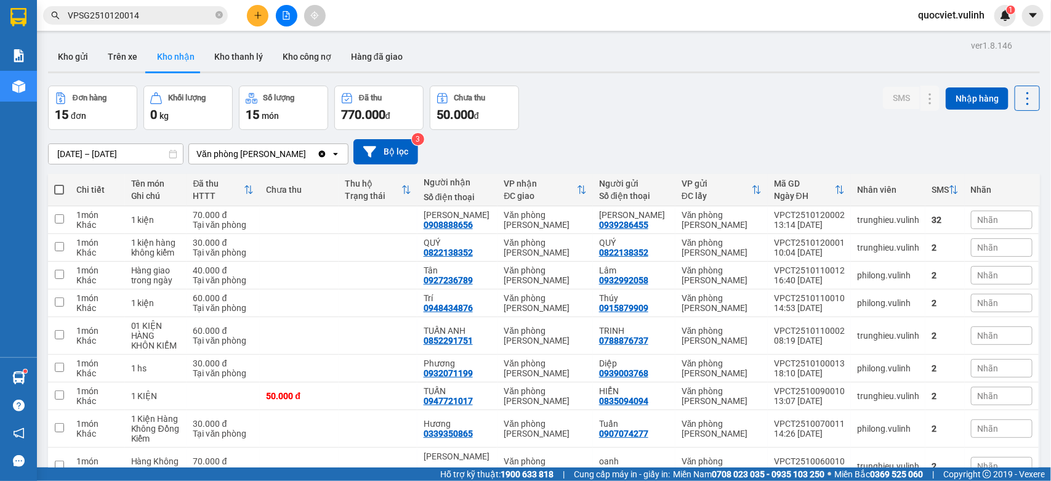
click at [249, 17] on button at bounding box center [258, 16] width 22 height 22
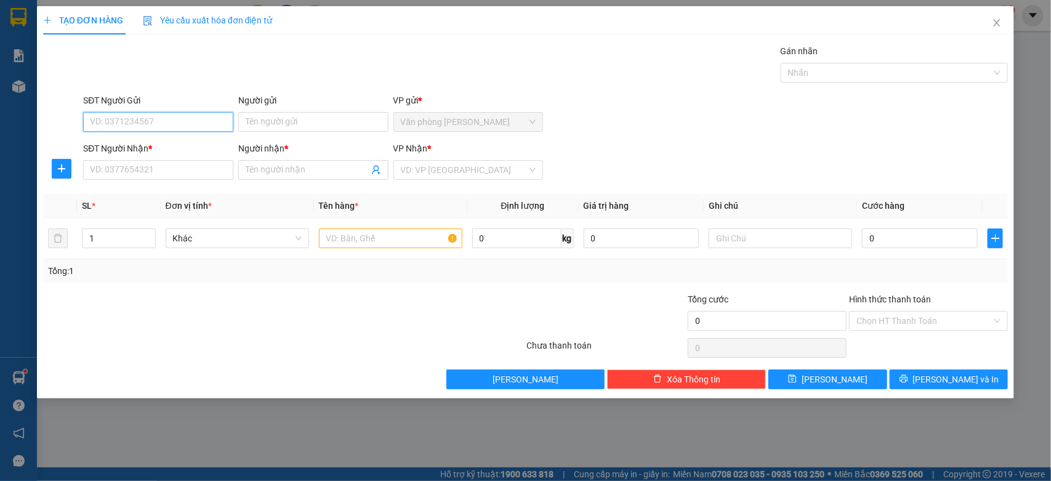
click at [198, 115] on input "SĐT Người Gửi" at bounding box center [158, 122] width 150 height 20
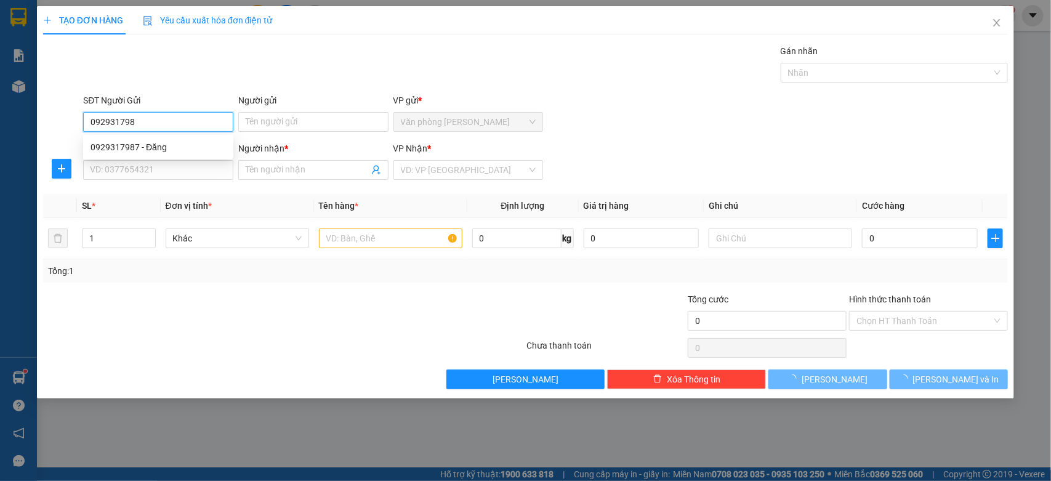
type input "0929317987"
click at [201, 147] on div "0929317987 - Đăng" at bounding box center [158, 147] width 135 height 14
type input "Đăng"
type input "0367549539"
type input "[PERSON_NAME]"
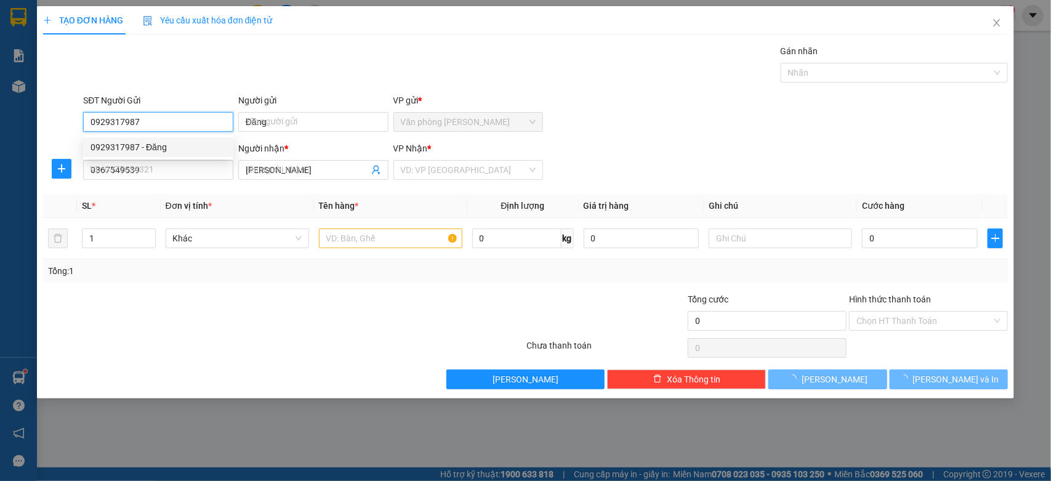
type input "60.000"
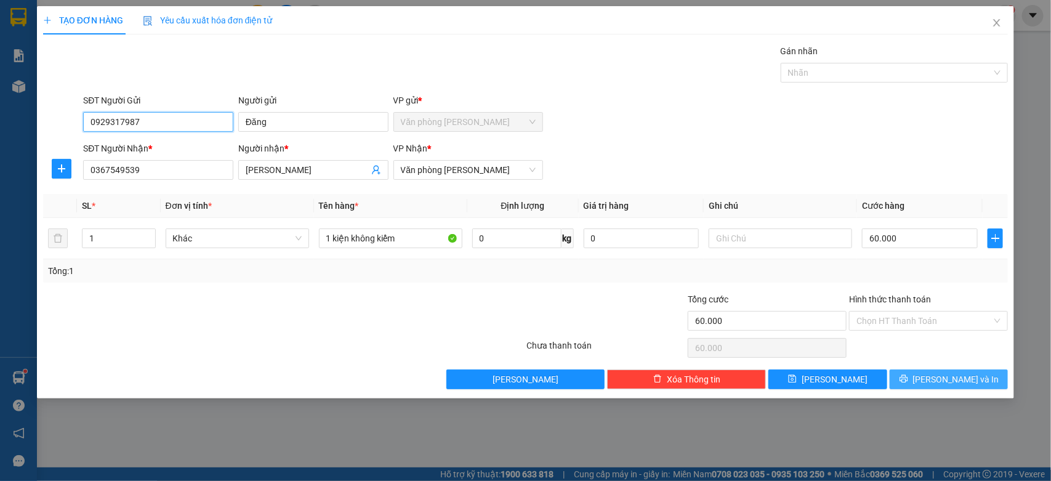
type input "0929317987"
click at [970, 384] on span "[PERSON_NAME] và In" at bounding box center [956, 379] width 86 height 14
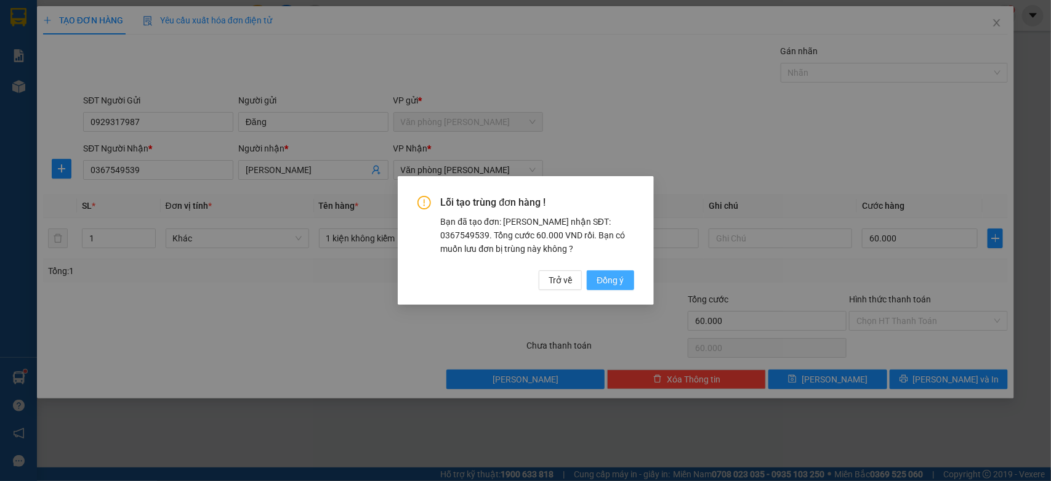
click at [602, 278] on span "Đồng ý" at bounding box center [610, 280] width 27 height 14
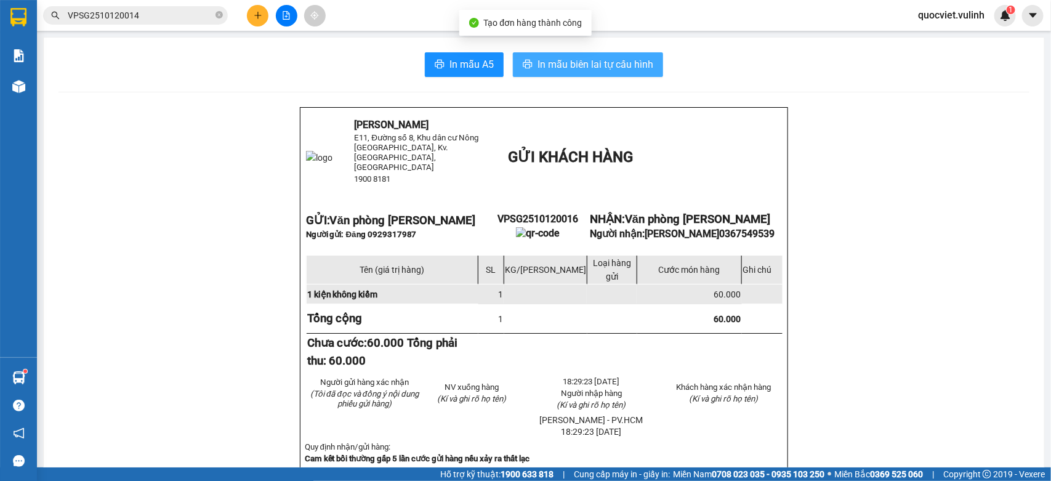
click at [534, 73] on button "In mẫu biên lai tự cấu hình" at bounding box center [588, 64] width 150 height 25
